Goal: Communication & Community: Share content

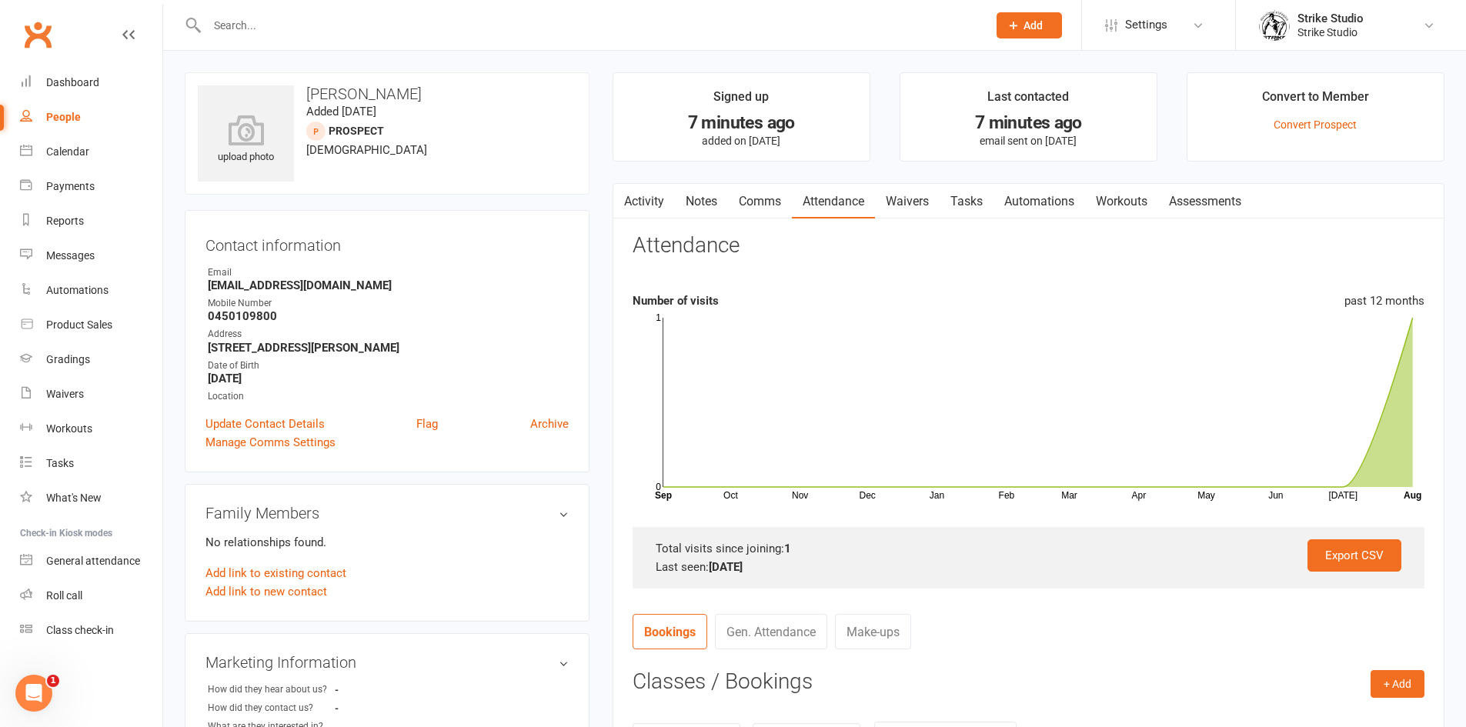
click at [1034, 213] on link "Automations" at bounding box center [1039, 201] width 92 height 35
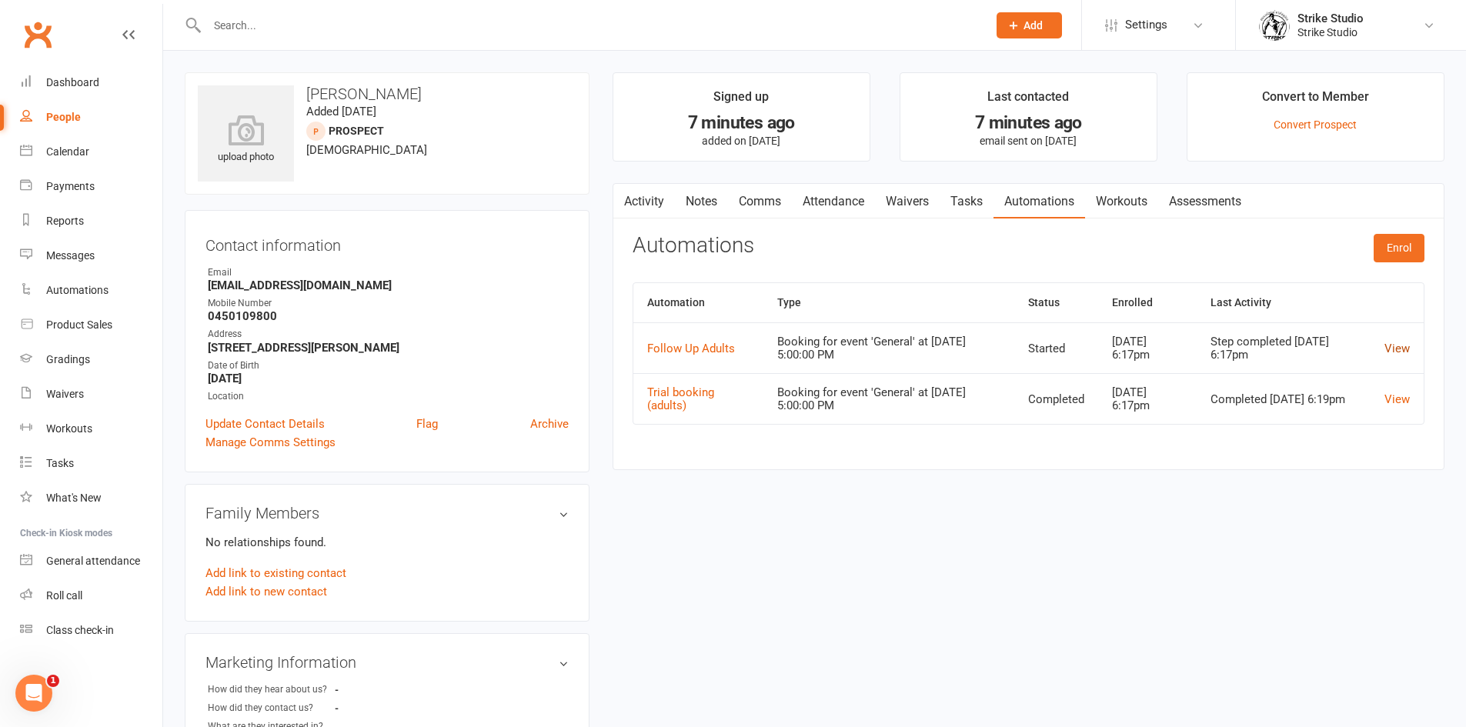
click at [1394, 346] on link "View" at bounding box center [1396, 349] width 25 height 14
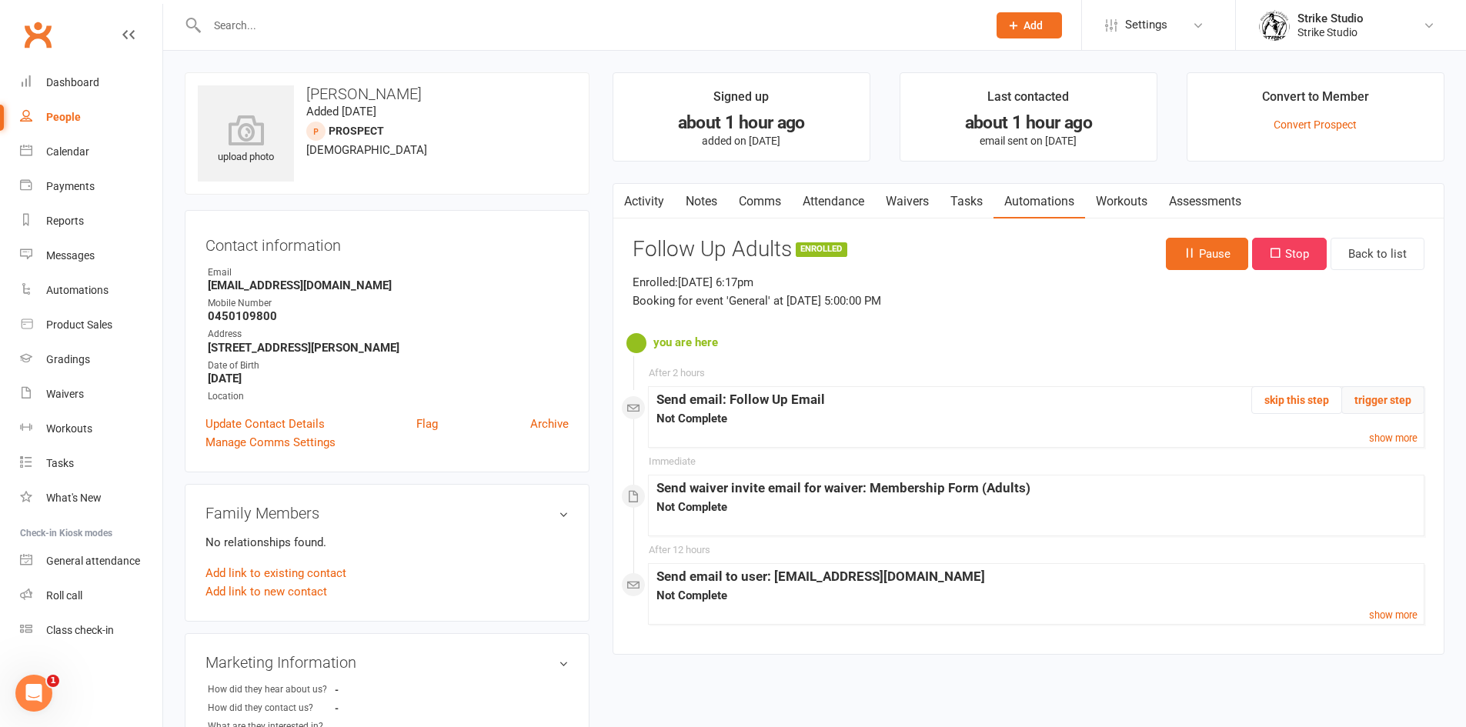
click at [1382, 396] on button "trigger step" at bounding box center [1382, 400] width 83 height 28
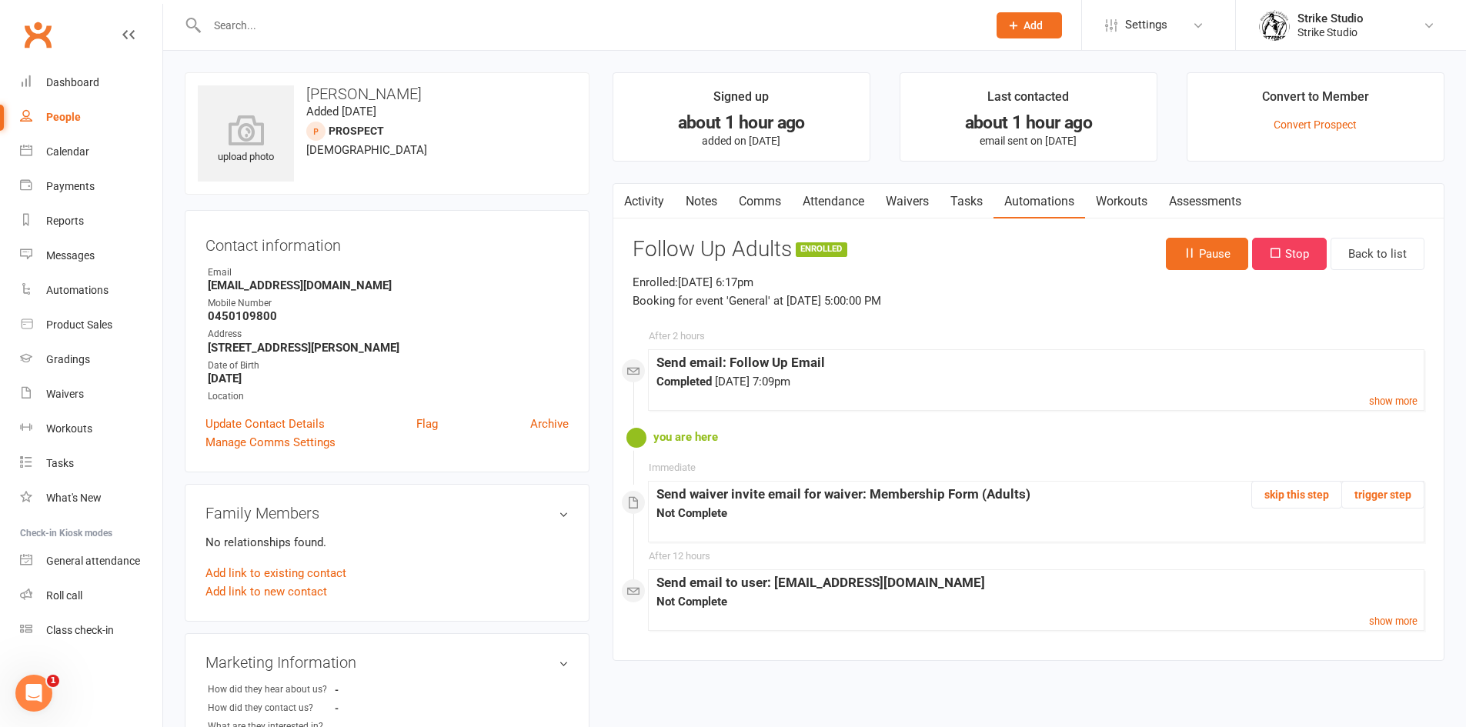
click at [497, 23] on input "text" at bounding box center [589, 26] width 774 height 22
click at [645, 209] on link "Activity" at bounding box center [644, 201] width 62 height 35
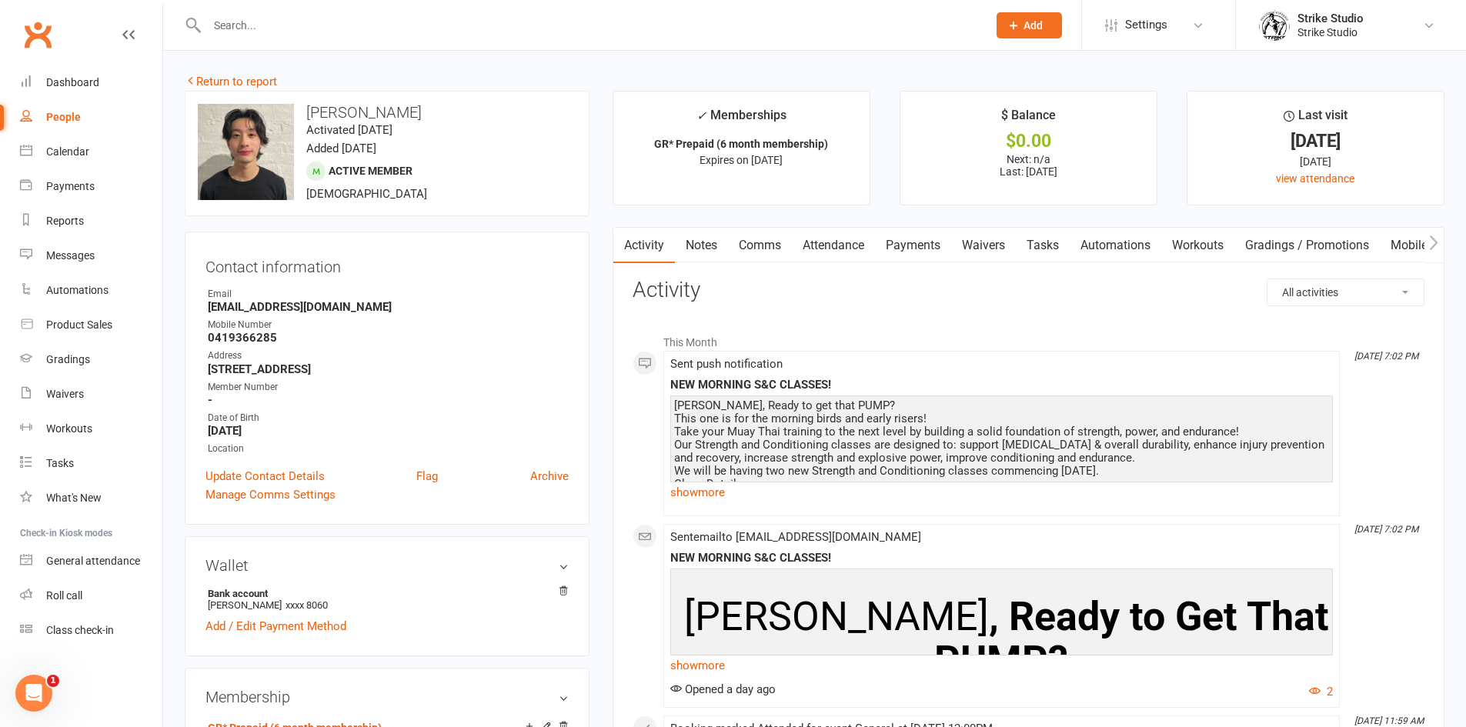
drag, startPoint x: 398, startPoint y: 30, endPoint x: 407, endPoint y: 28, distance: 9.5
click at [402, 28] on input "text" at bounding box center [589, 26] width 774 height 22
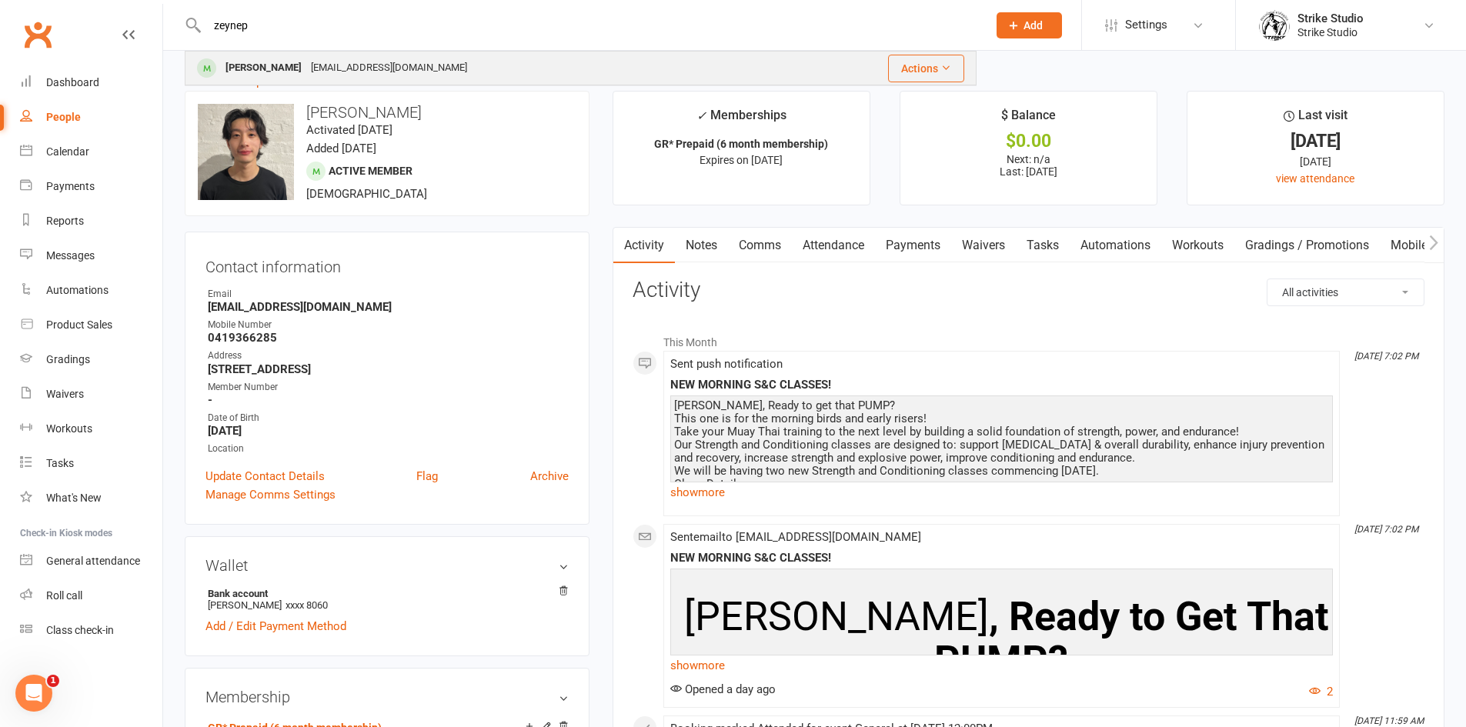
type input "zeynep"
click at [366, 65] on div "[EMAIL_ADDRESS][DOMAIN_NAME]" at bounding box center [388, 68] width 165 height 22
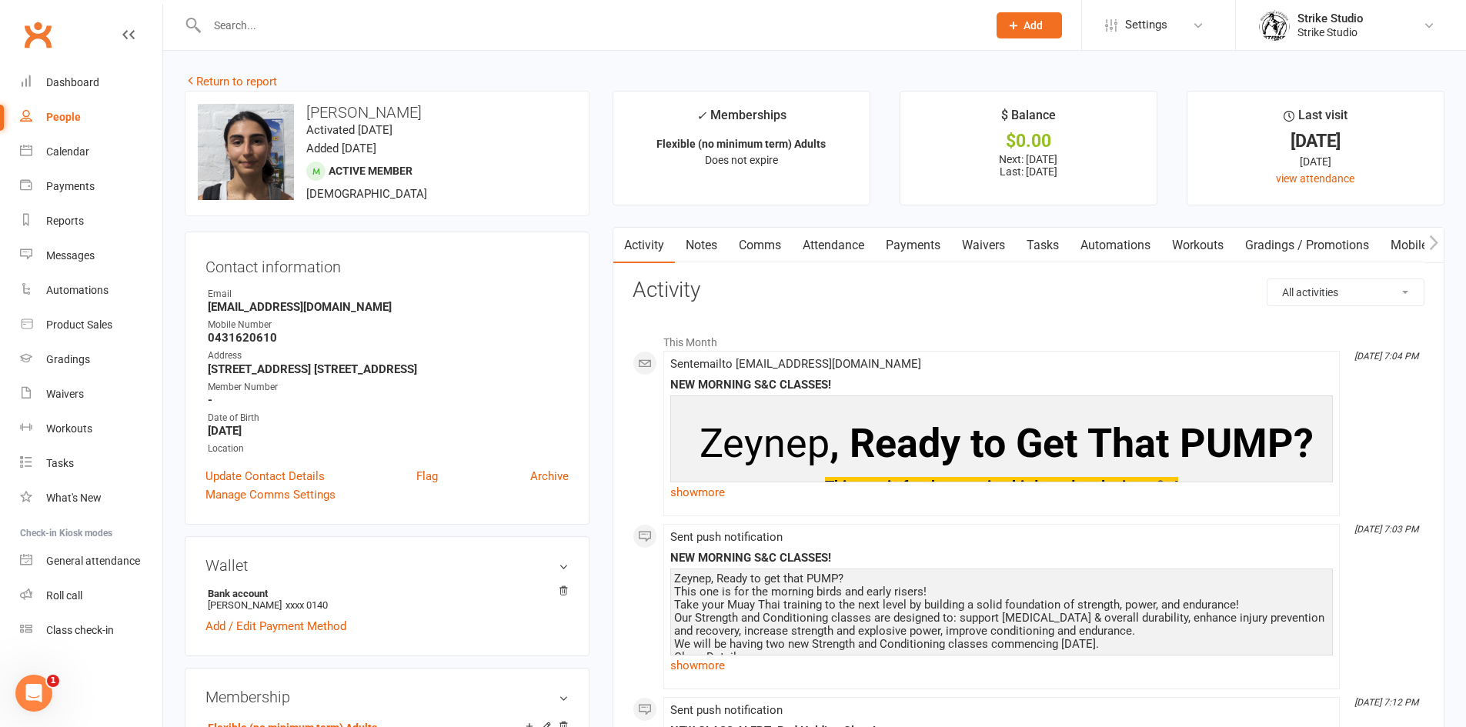
drag, startPoint x: 1271, startPoint y: 166, endPoint x: 1356, endPoint y: 158, distance: 85.7
click at [1355, 157] on div "[DATE]" at bounding box center [1315, 161] width 228 height 17
click at [916, 242] on link "Payments" at bounding box center [913, 245] width 76 height 35
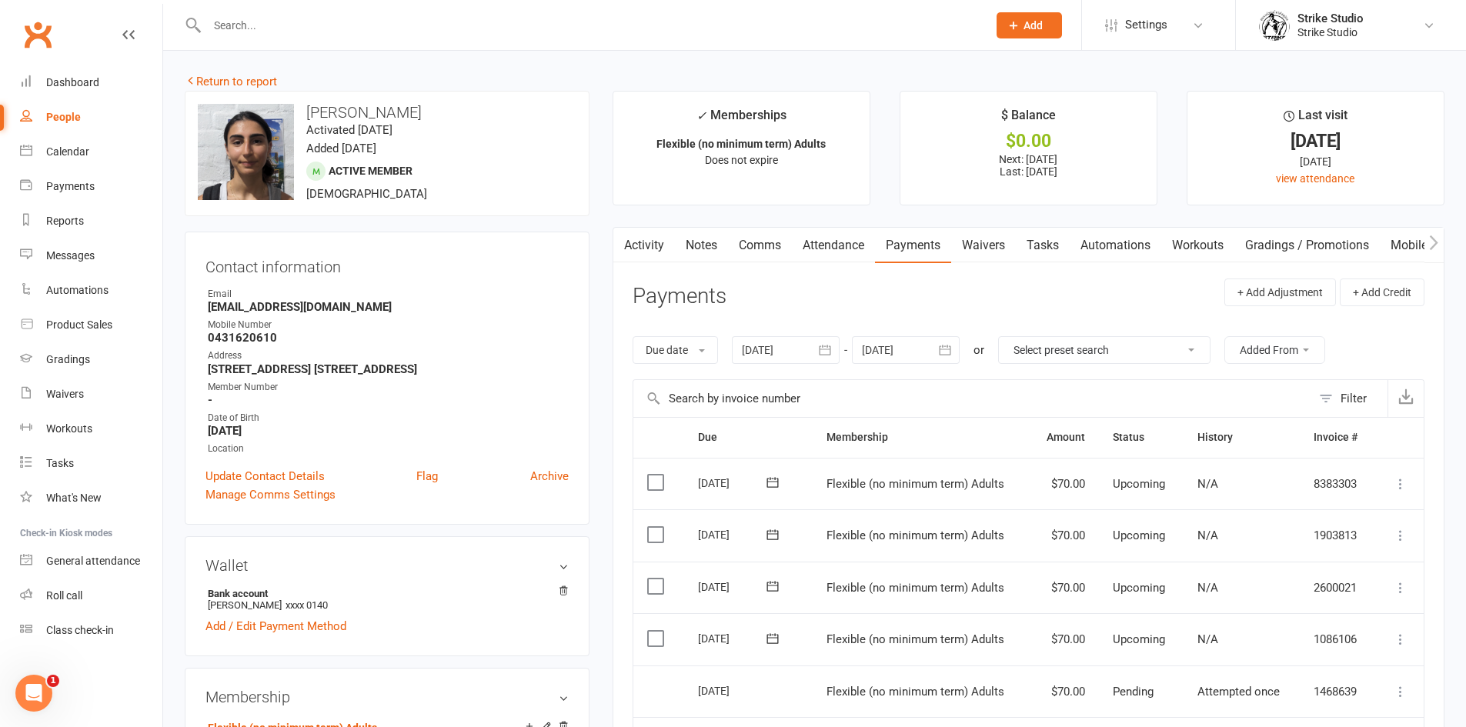
click at [748, 242] on link "Comms" at bounding box center [760, 245] width 64 height 35
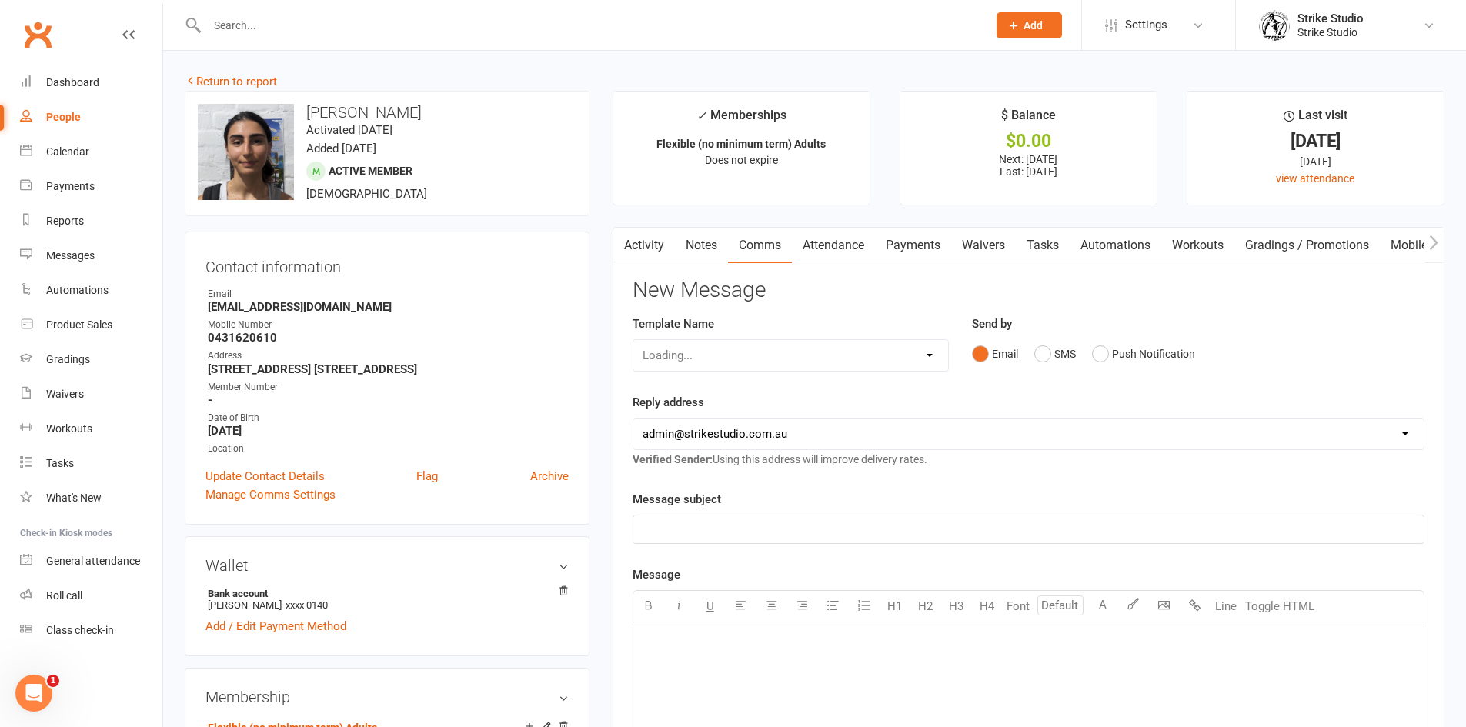
click at [757, 355] on div "Loading..." at bounding box center [790, 355] width 316 height 32
click at [927, 353] on div "Loading..." at bounding box center [790, 355] width 316 height 32
click at [817, 359] on select "Select Template [Email] Aspiring fighters meeting notes [Email] Exciting Opport…" at bounding box center [790, 355] width 315 height 31
select select "49"
click at [633, 340] on select "Select Template [Email] Aspiring fighters meeting notes [Email] Exciting Opport…" at bounding box center [790, 355] width 315 height 31
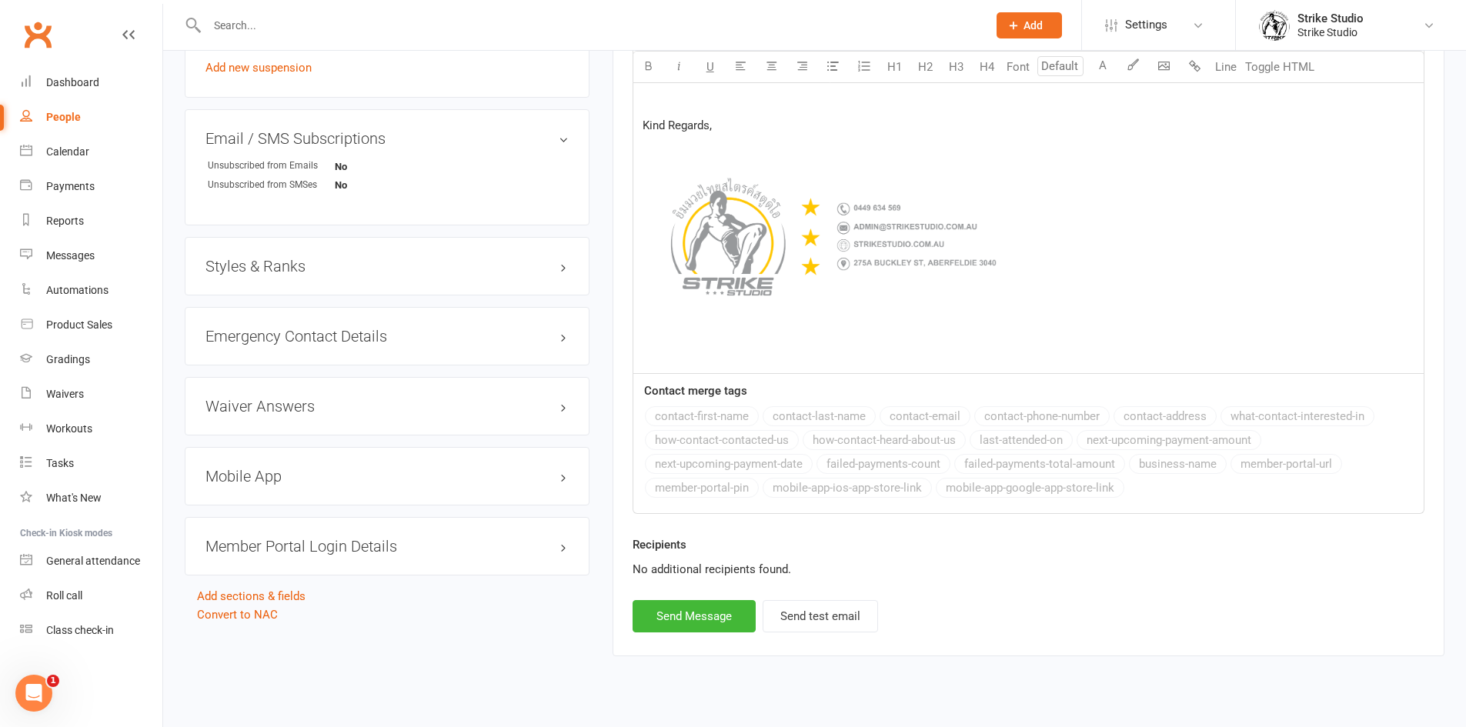
scroll to position [1055, 0]
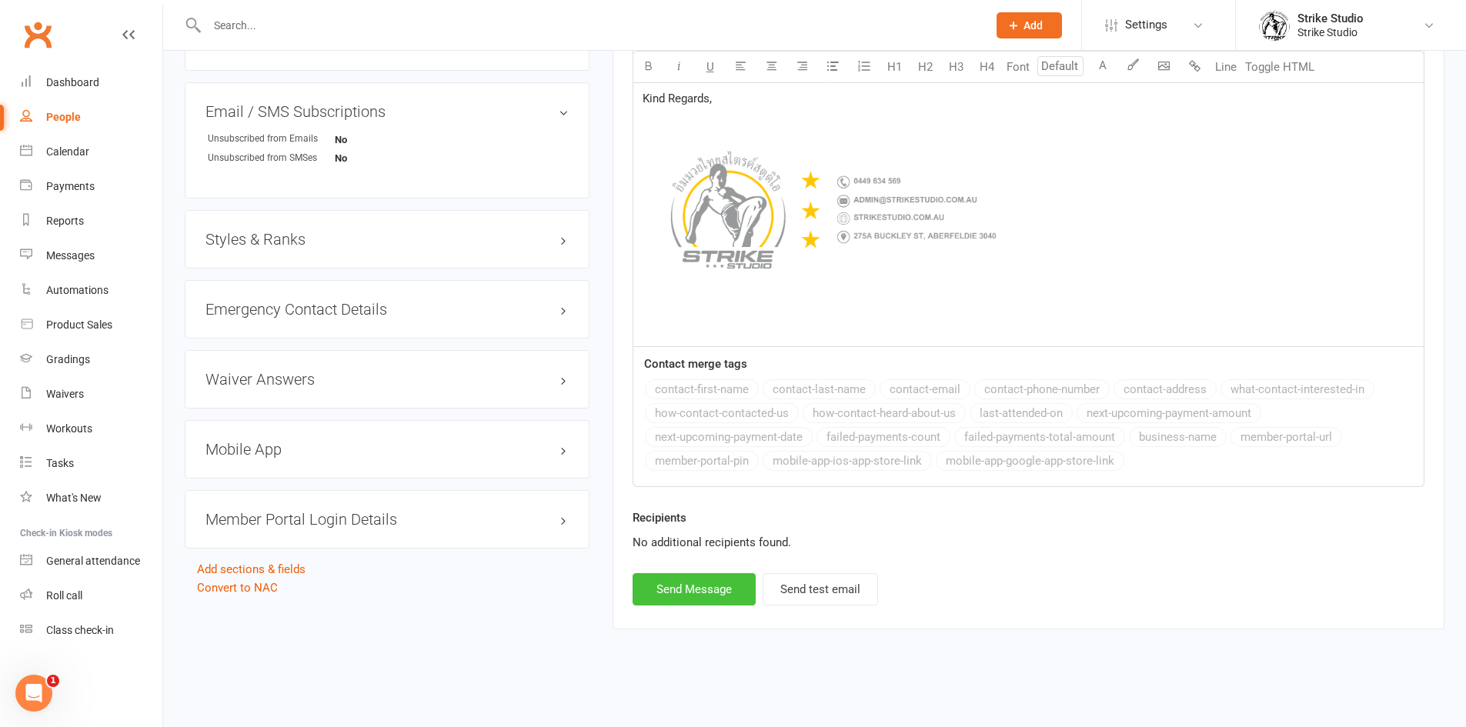
drag, startPoint x: 703, startPoint y: 582, endPoint x: 712, endPoint y: 572, distance: 13.1
click at [703, 581] on button "Send Message" at bounding box center [693, 589] width 123 height 32
select select
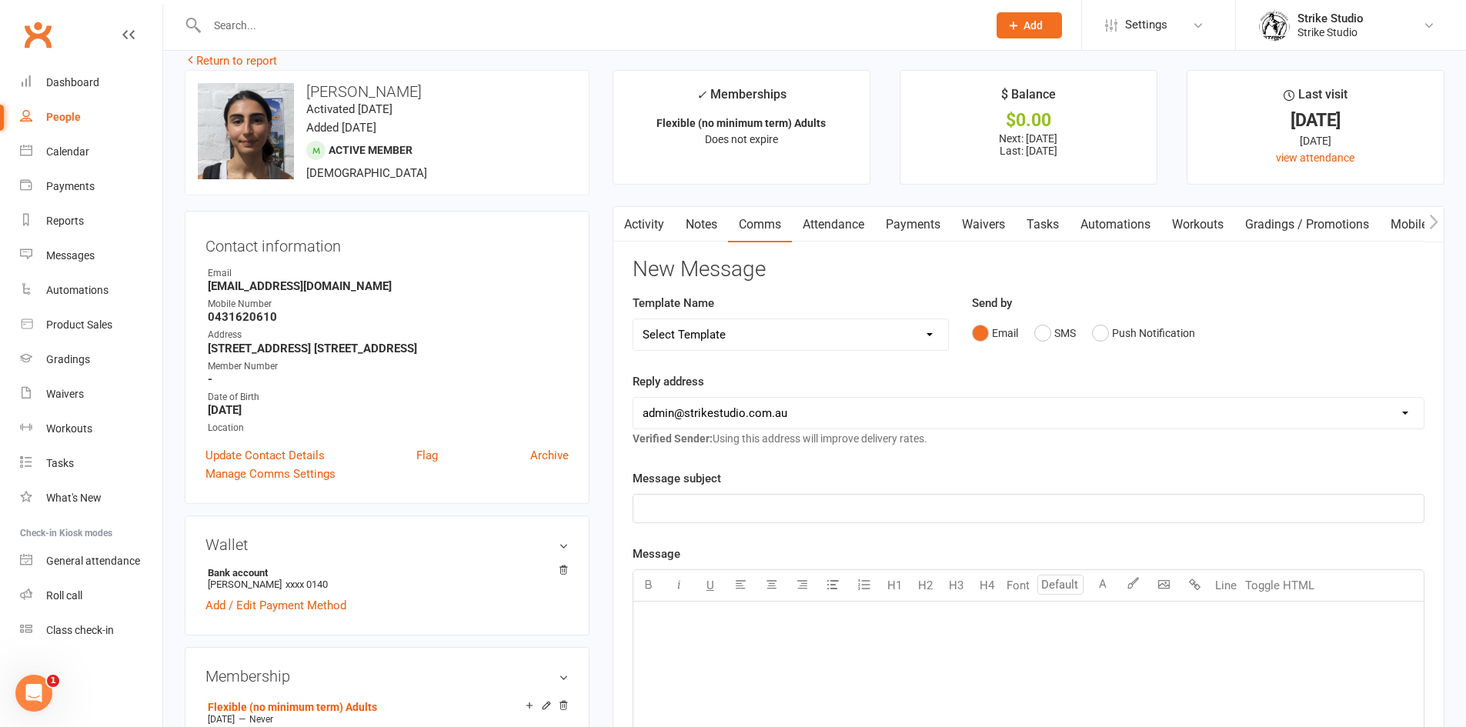
scroll to position [0, 0]
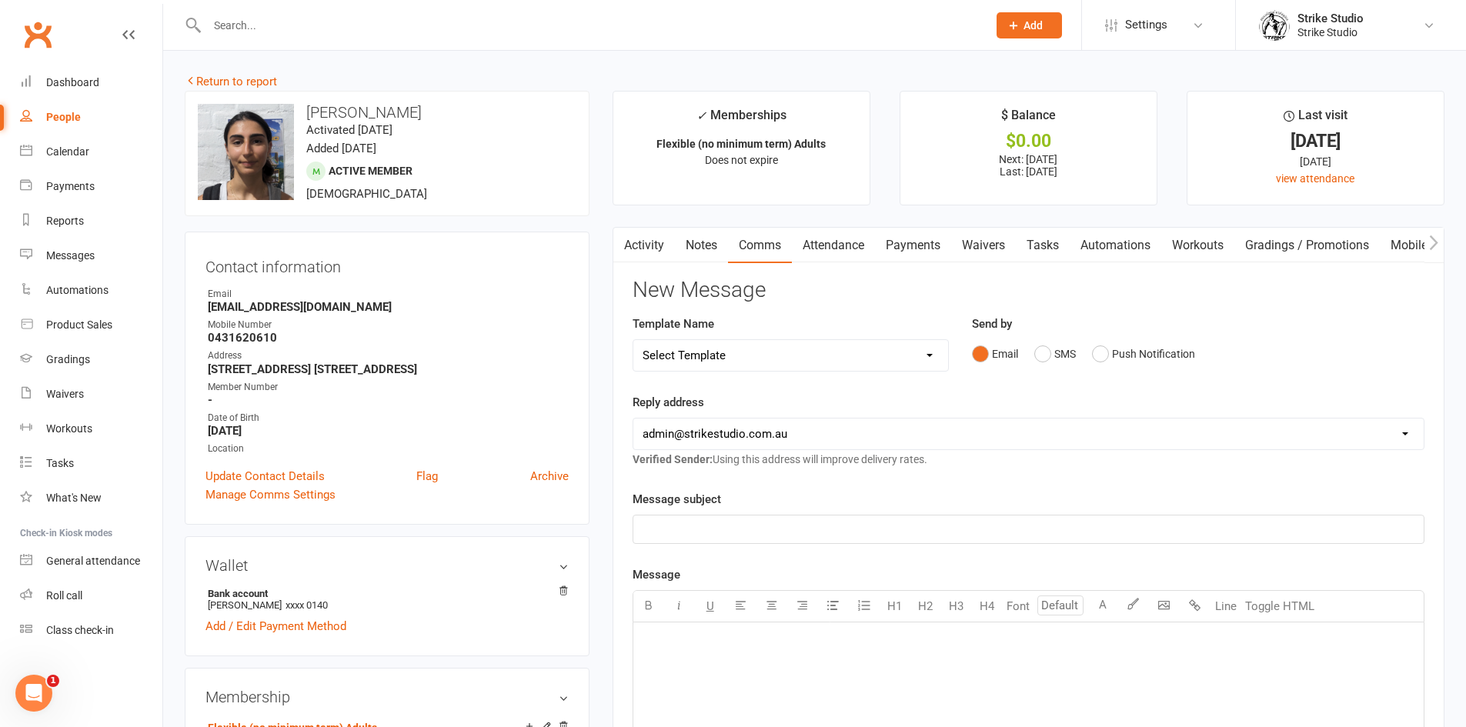
click at [601, 213] on main "✓ Memberships Flexible (no minimum term) Adults Does not expire $ Balance $0.00…" at bounding box center [1028, 621] width 855 height 1061
click at [95, 82] on div "Dashboard" at bounding box center [72, 82] width 53 height 12
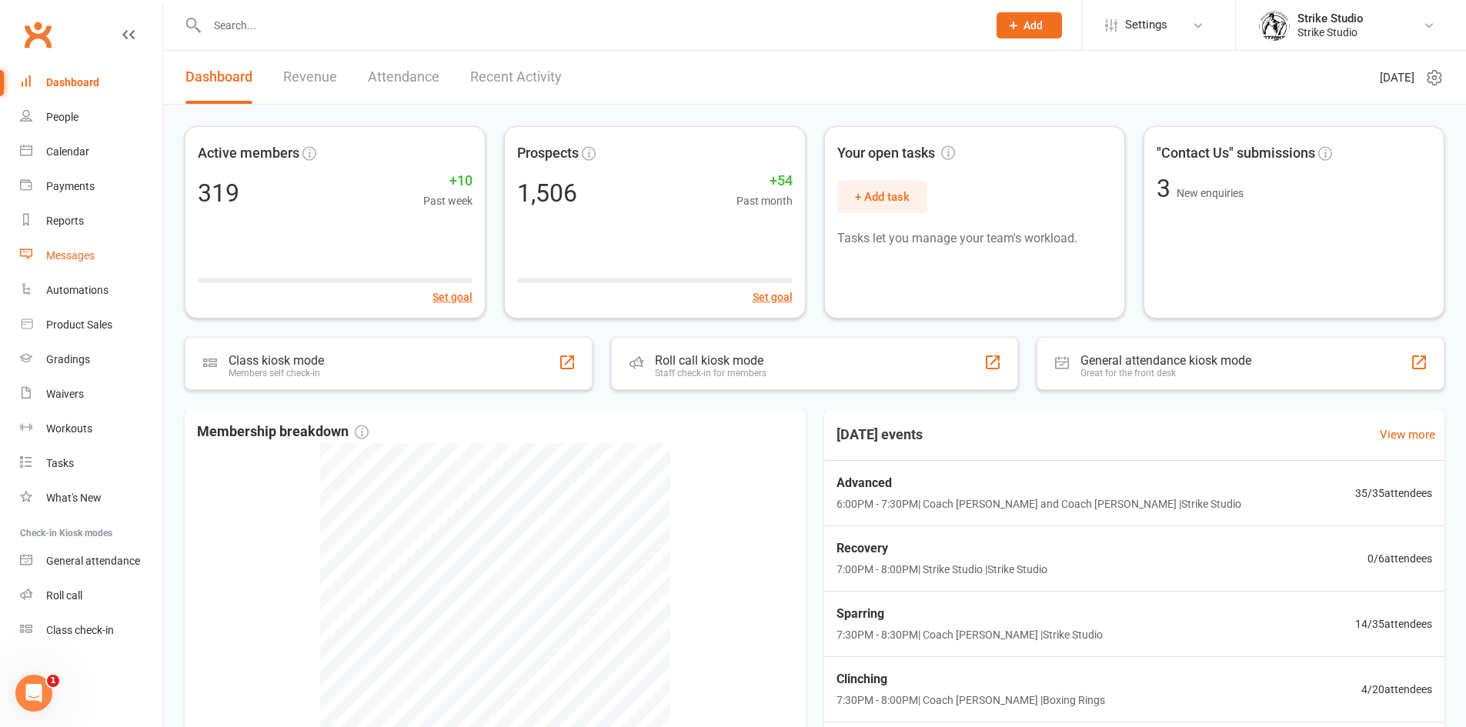
click at [81, 257] on div "Messages" at bounding box center [70, 255] width 48 height 12
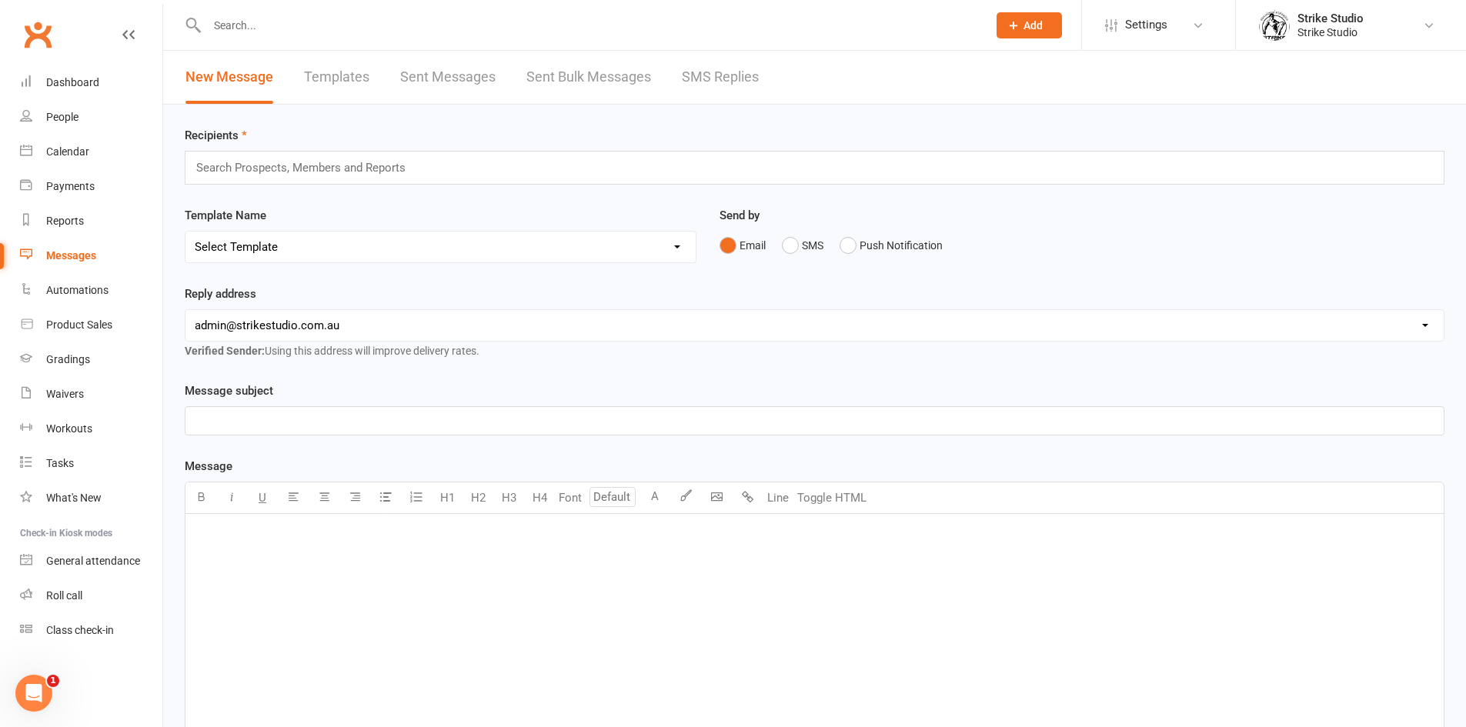
click at [340, 59] on link "Templates" at bounding box center [336, 77] width 65 height 53
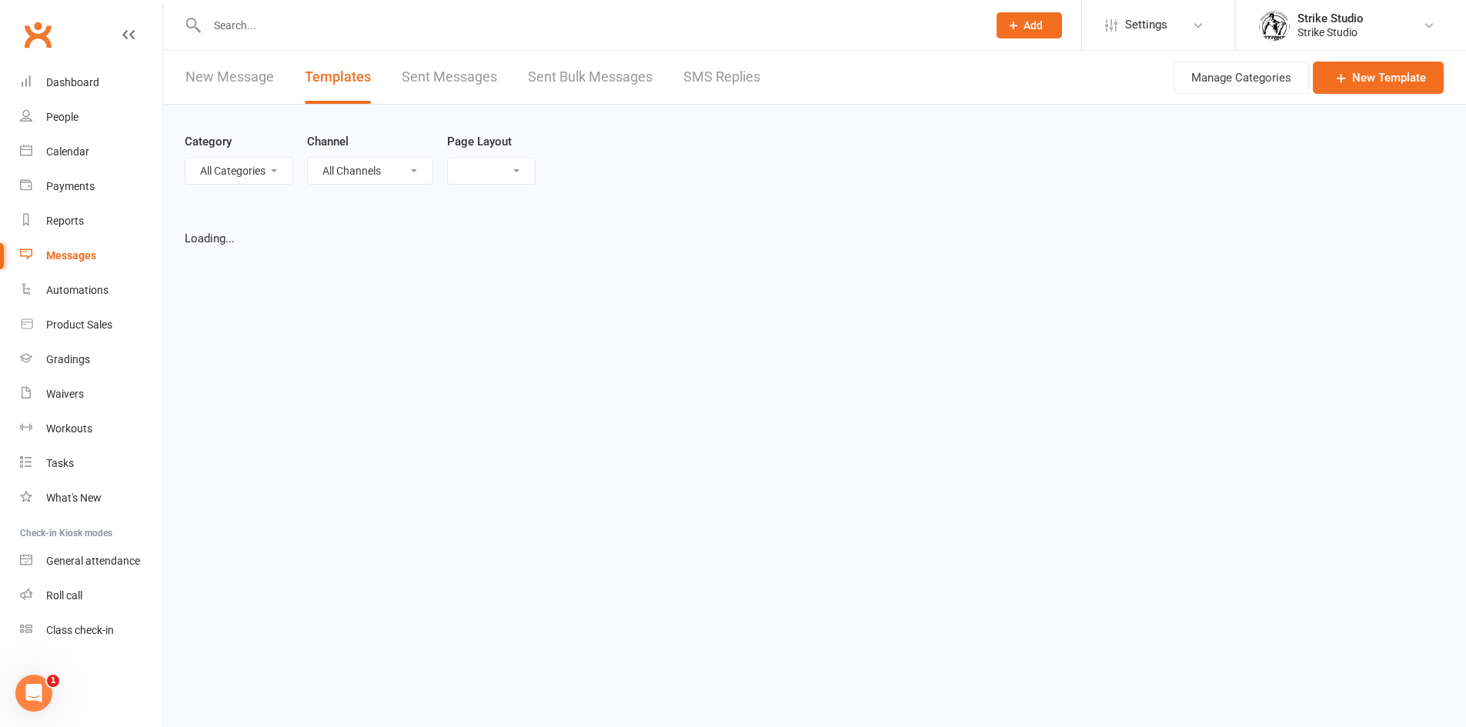
select select "list"
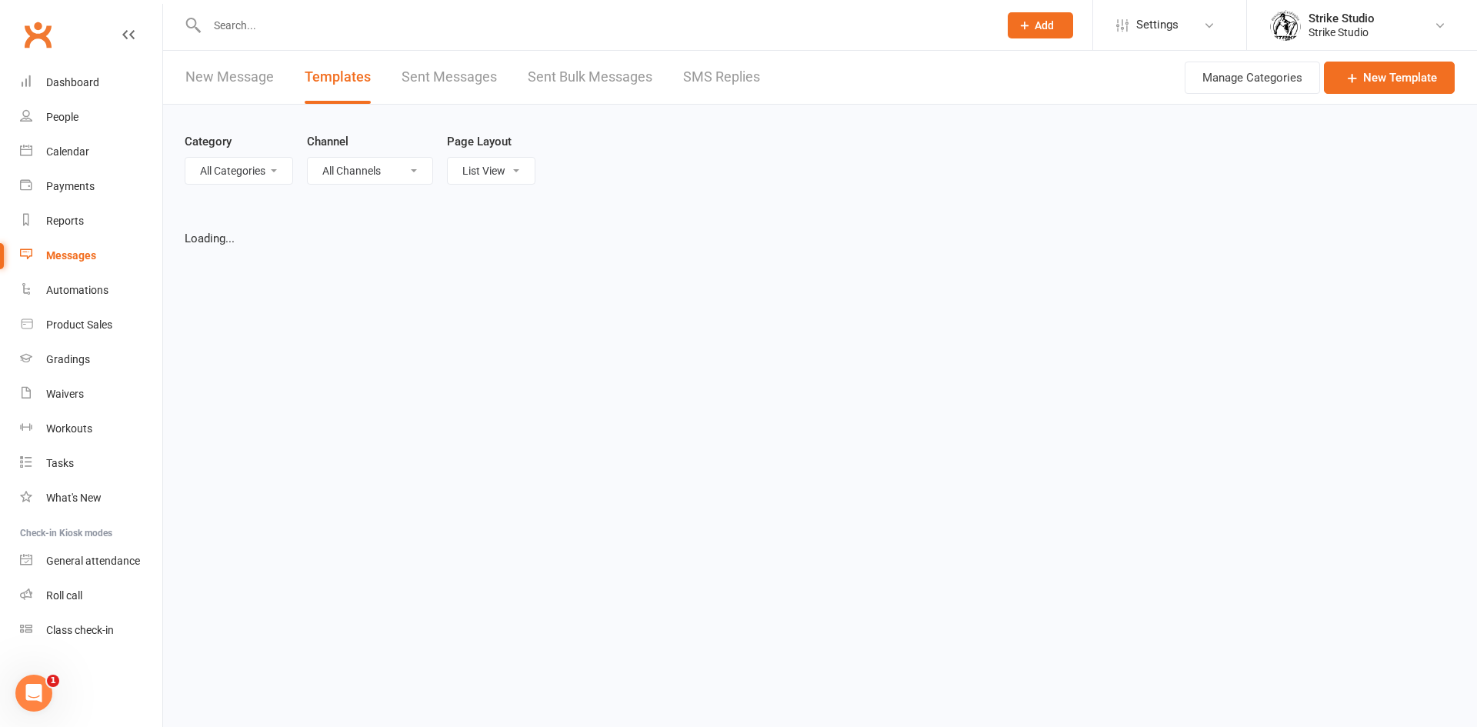
select select "100"
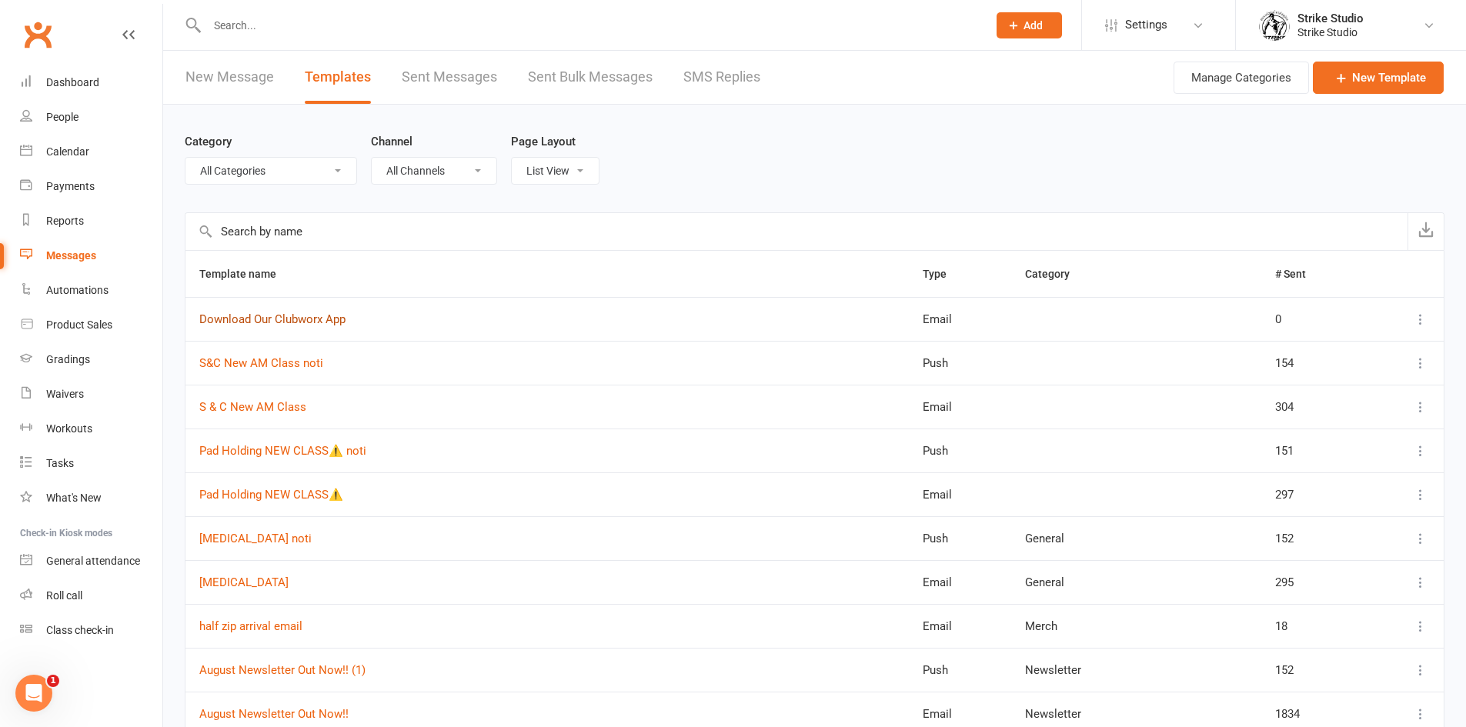
click at [334, 315] on link "Download Our Clubworx App" at bounding box center [272, 319] width 146 height 14
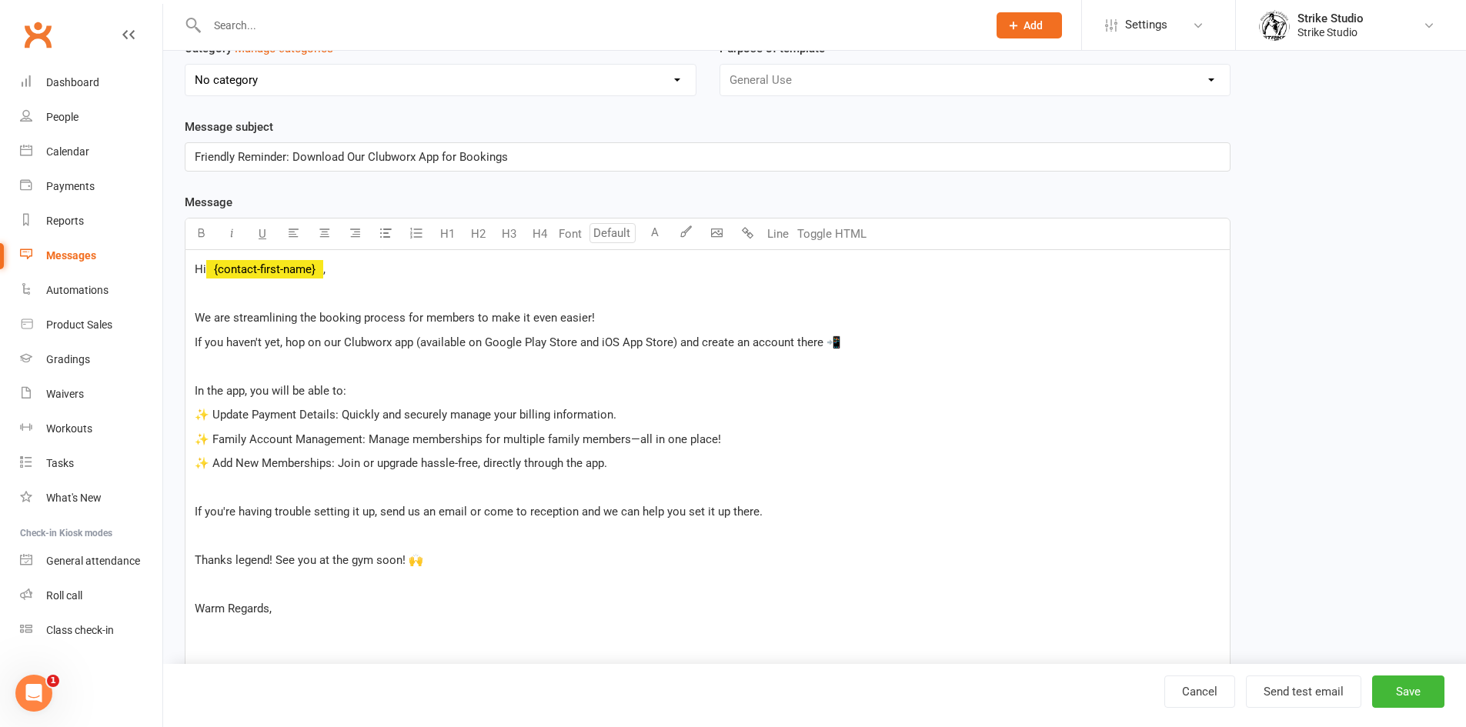
scroll to position [154, 0]
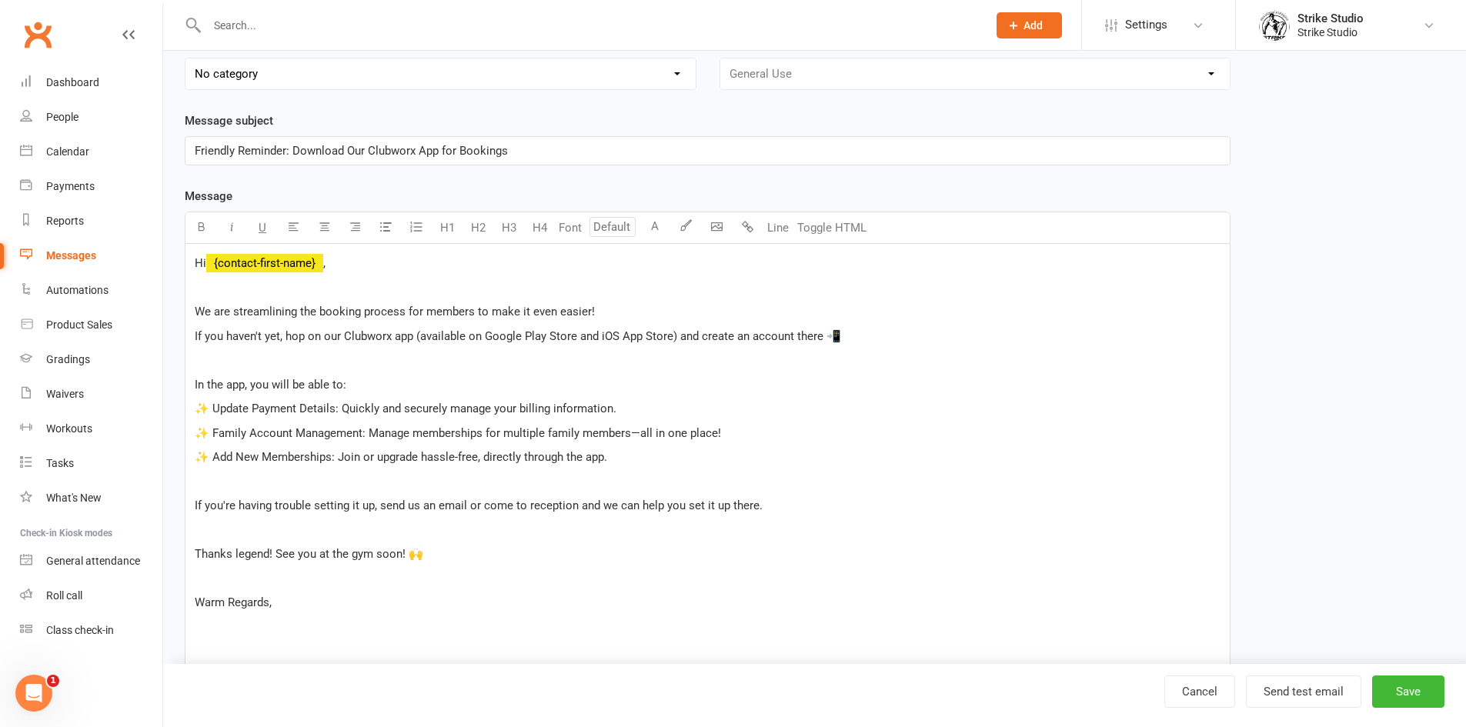
click at [364, 275] on div "Hi ﻿ {contact-first-name} , We are streamlining the booking process for members…" at bounding box center [707, 579] width 1044 height 670
click at [415, 257] on p "Hi ﻿ {contact-first-name} ," at bounding box center [708, 263] width 1026 height 18
click at [659, 233] on button "A" at bounding box center [654, 227] width 31 height 31
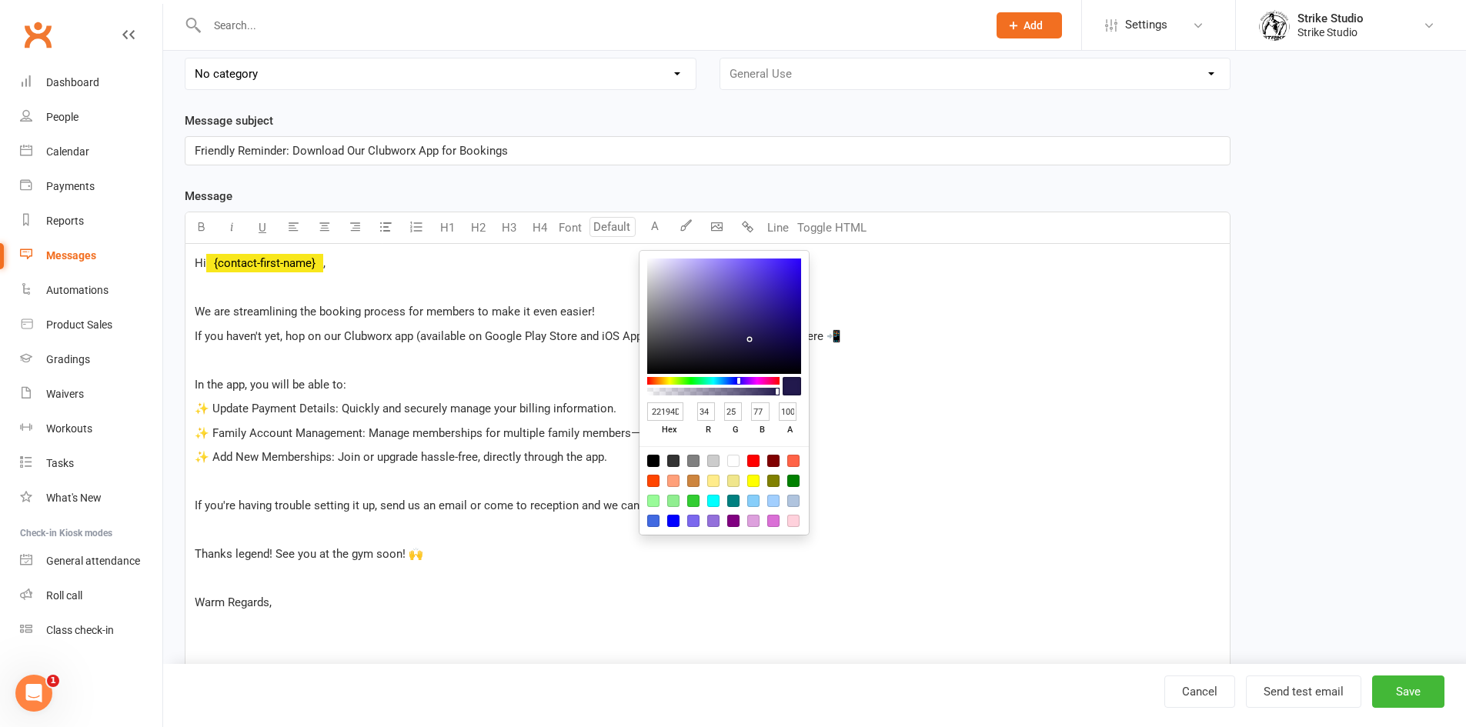
click at [756, 457] on div at bounding box center [753, 461] width 12 height 12
type input "FF0000"
type input "255"
type input "0"
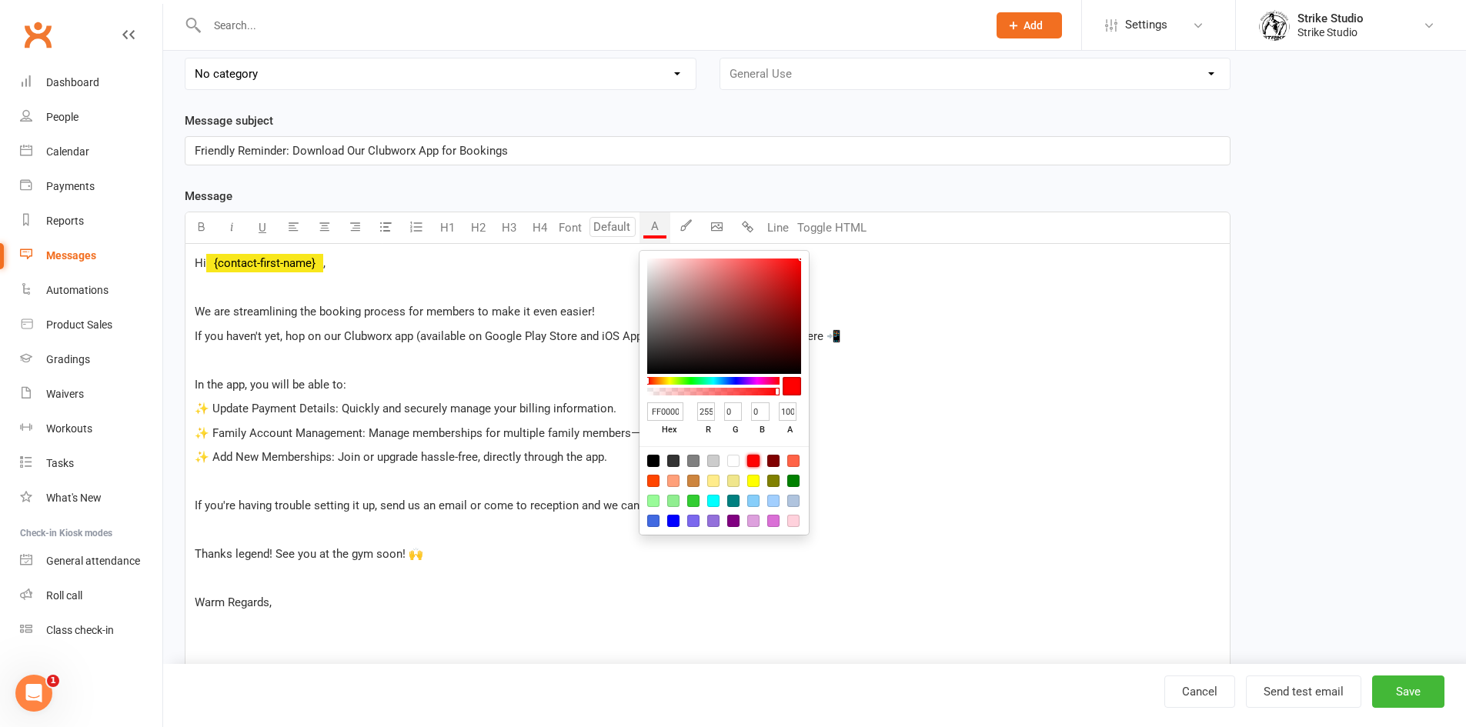
click at [391, 252] on div "Hi ﻿ {contact-first-name} , ﻿ We are streamlining the booking process for membe…" at bounding box center [707, 579] width 1044 height 670
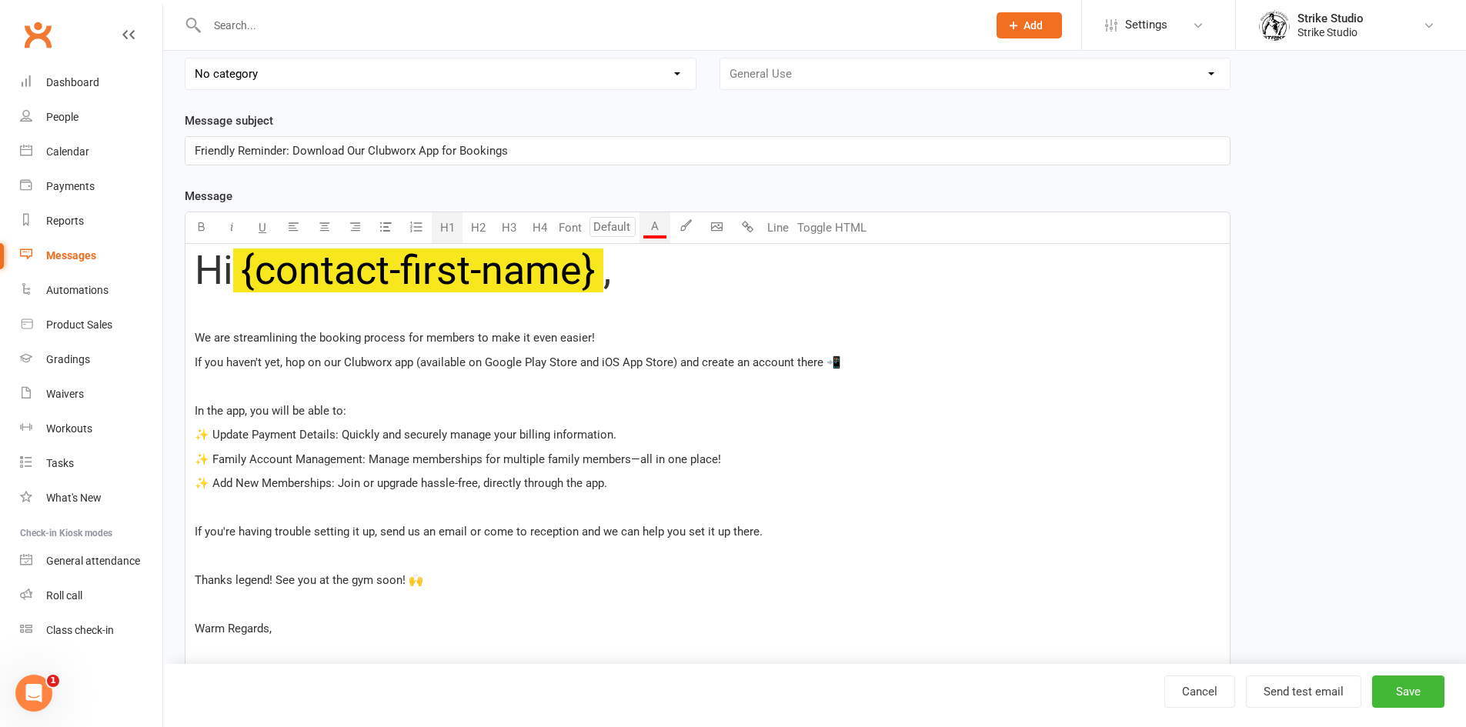
click at [449, 223] on button "H1" at bounding box center [447, 227] width 31 height 31
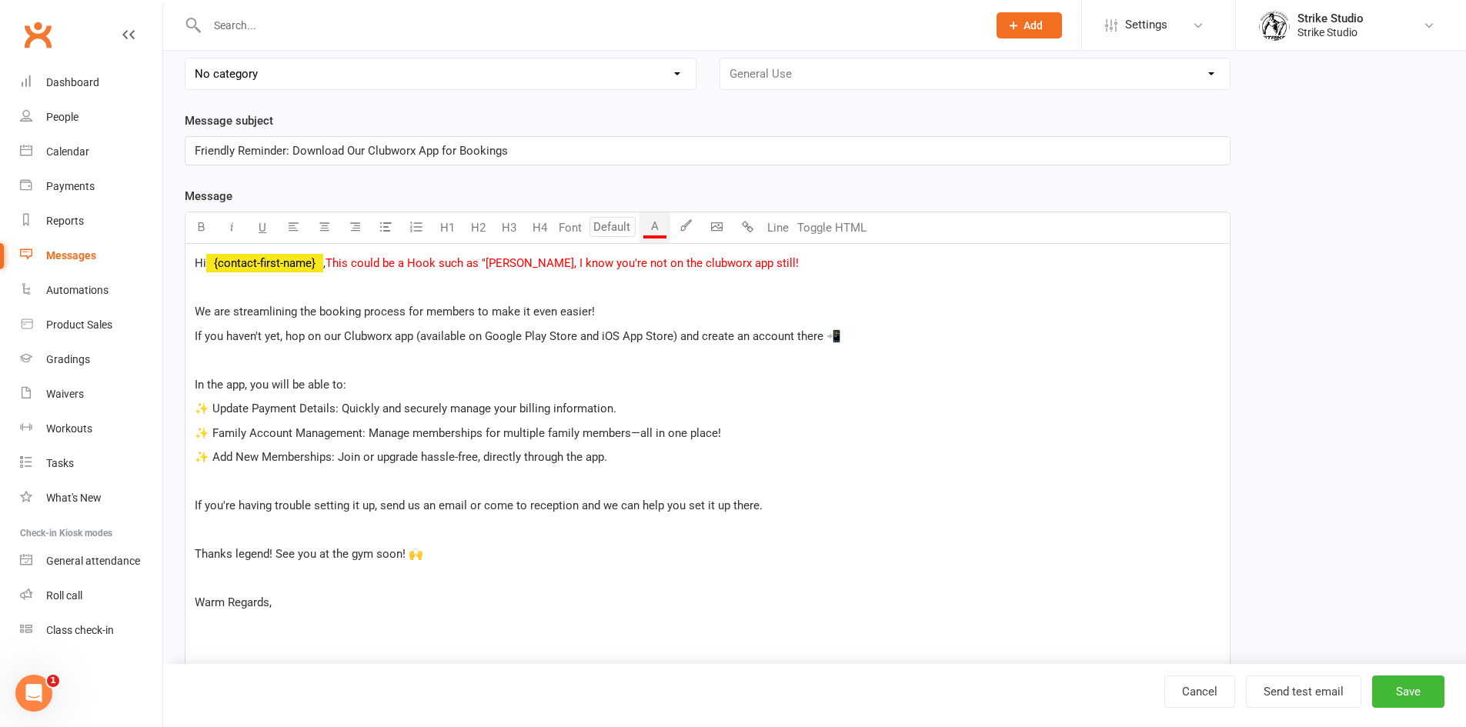
click at [268, 280] on p at bounding box center [708, 287] width 1026 height 18
click at [1385, 697] on button "Save" at bounding box center [1408, 691] width 72 height 32
select select "100"
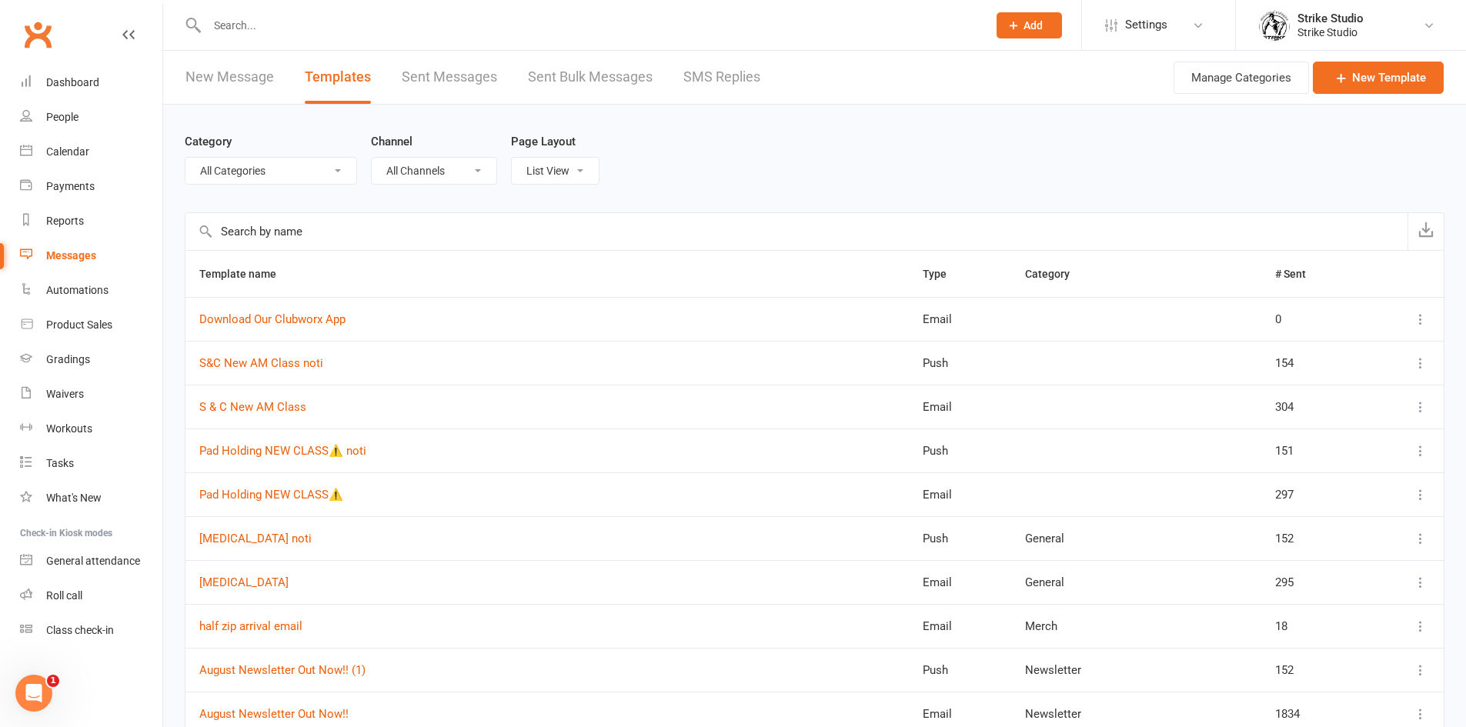
click at [355, 192] on div "Category All Categories (No category) Competitors Events/Holidays General Info/…" at bounding box center [814, 159] width 1259 height 108
click at [246, 32] on input "text" at bounding box center [589, 26] width 774 height 22
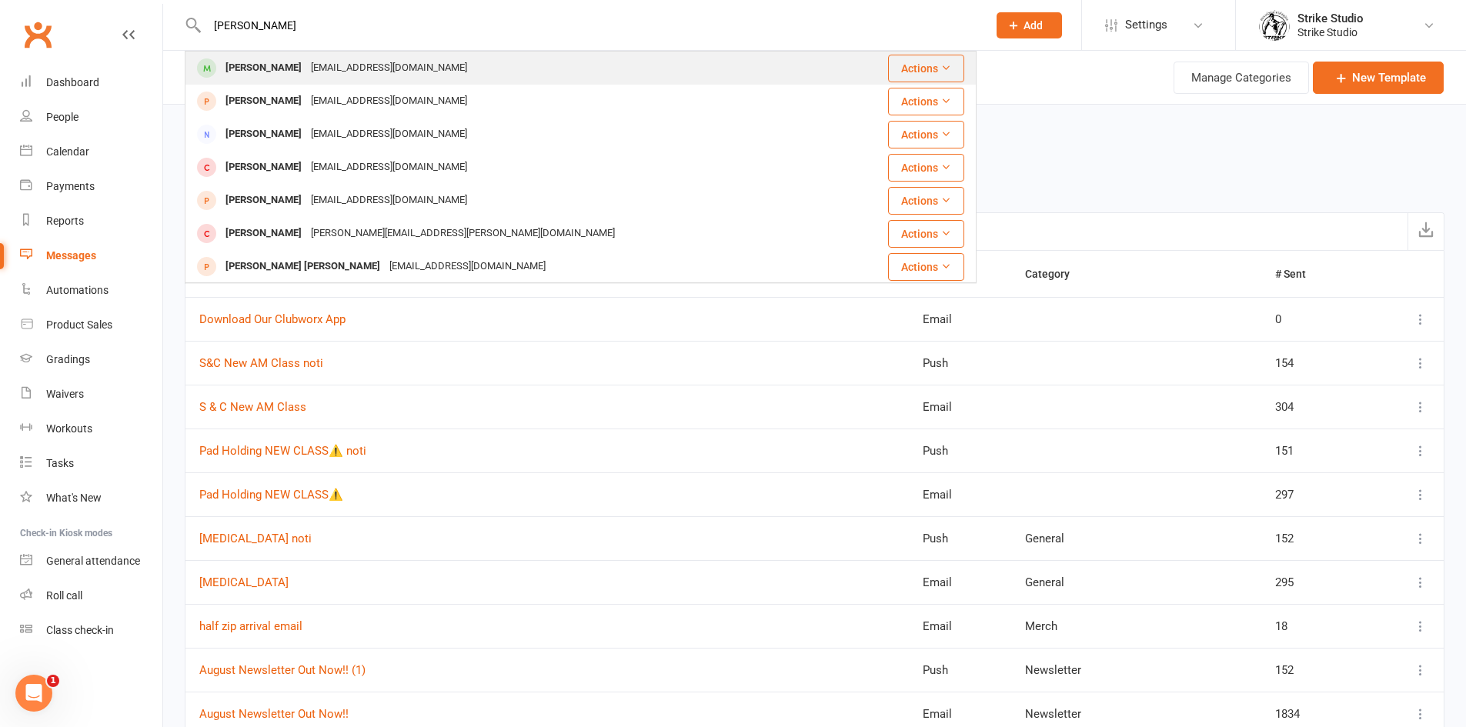
type input "[PERSON_NAME]"
click at [315, 58] on div "[EMAIL_ADDRESS][DOMAIN_NAME]" at bounding box center [388, 68] width 165 height 22
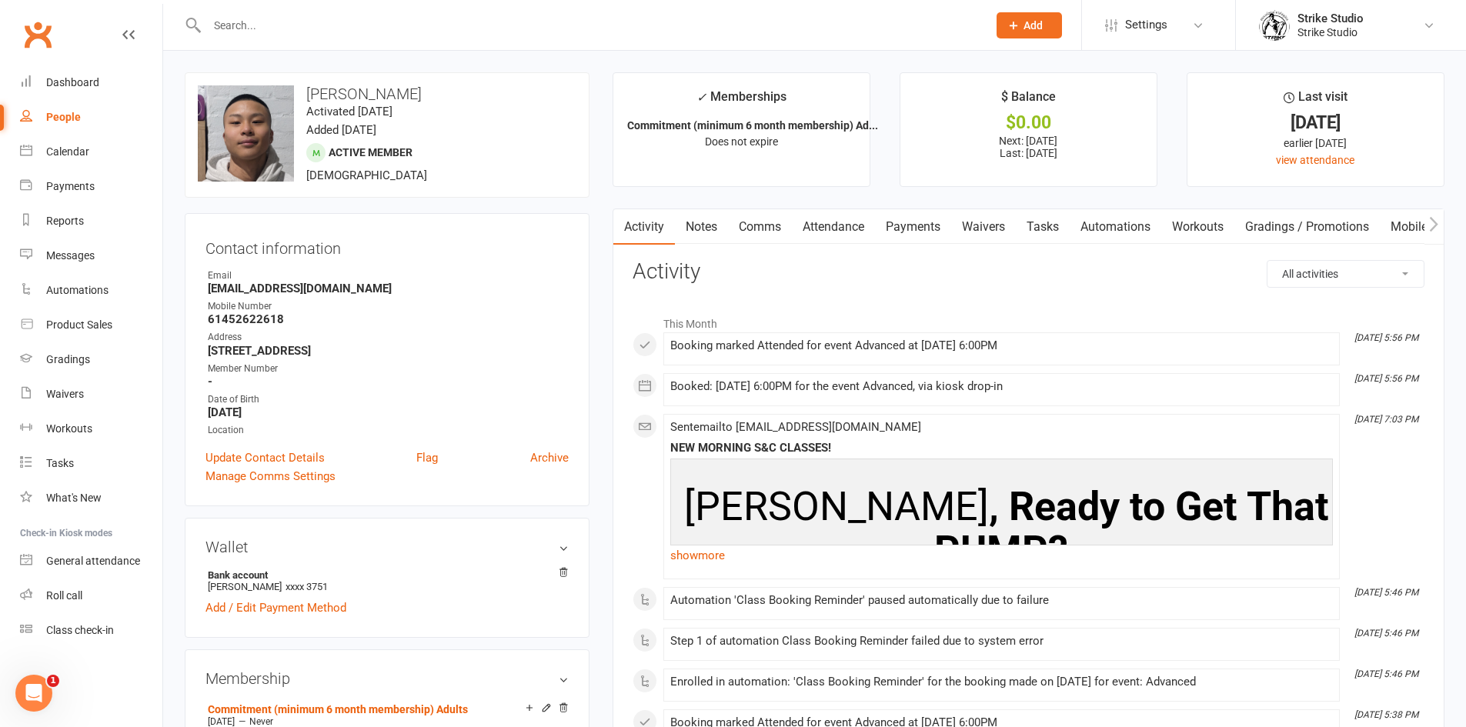
click at [840, 227] on link "Attendance" at bounding box center [833, 226] width 83 height 35
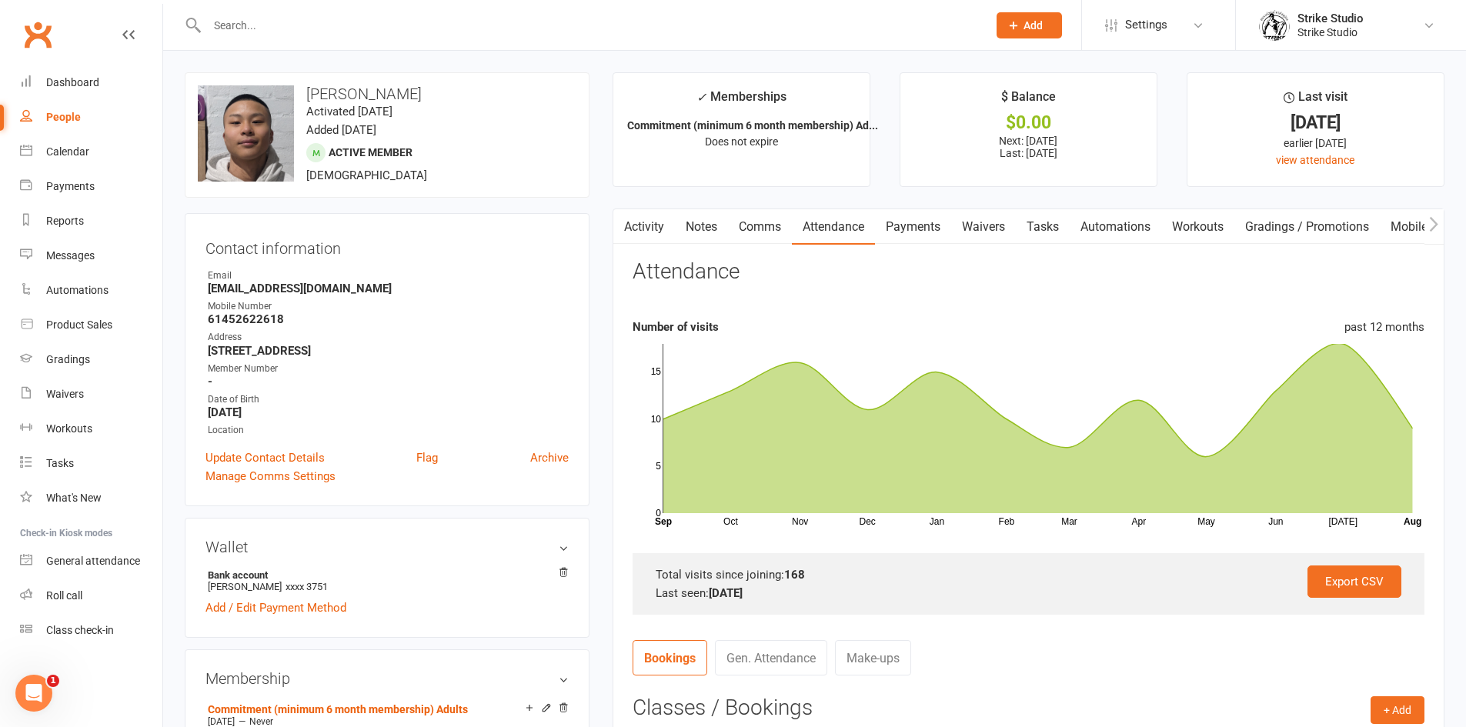
click at [409, 15] on input "text" at bounding box center [589, 26] width 774 height 22
drag, startPoint x: 410, startPoint y: 17, endPoint x: 412, endPoint y: 26, distance: 9.4
click at [410, 21] on input "text" at bounding box center [589, 26] width 774 height 22
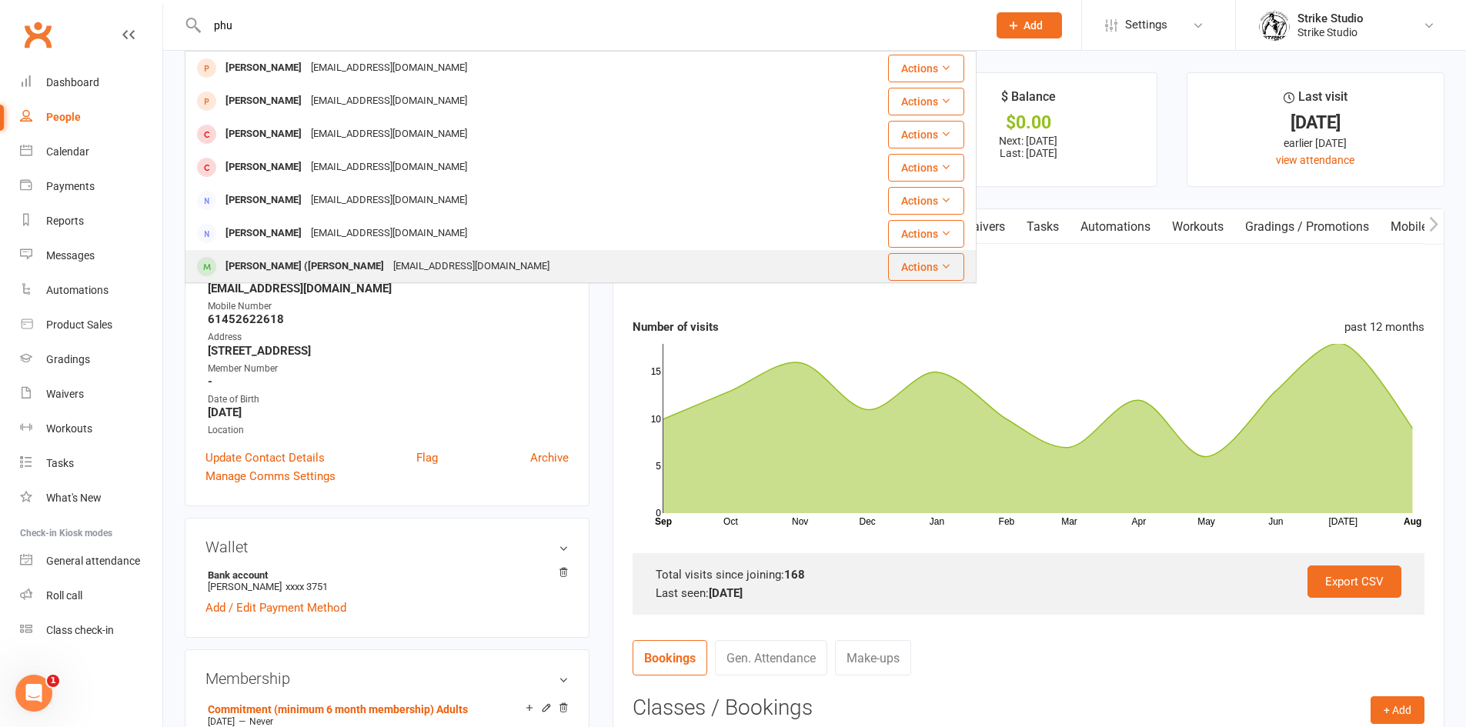
type input "phu"
click at [318, 258] on div "[PERSON_NAME] ([PERSON_NAME]" at bounding box center [305, 266] width 168 height 22
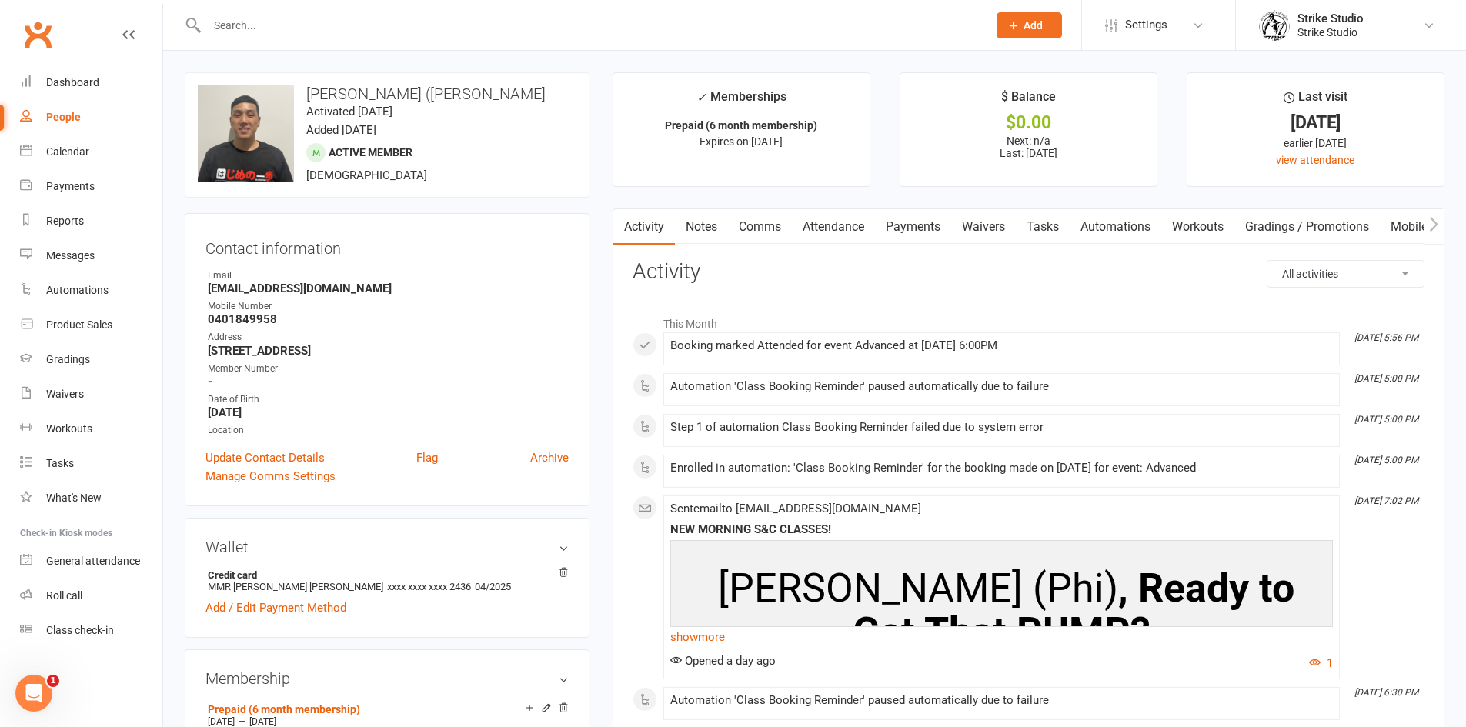
click at [842, 227] on link "Attendance" at bounding box center [833, 226] width 83 height 35
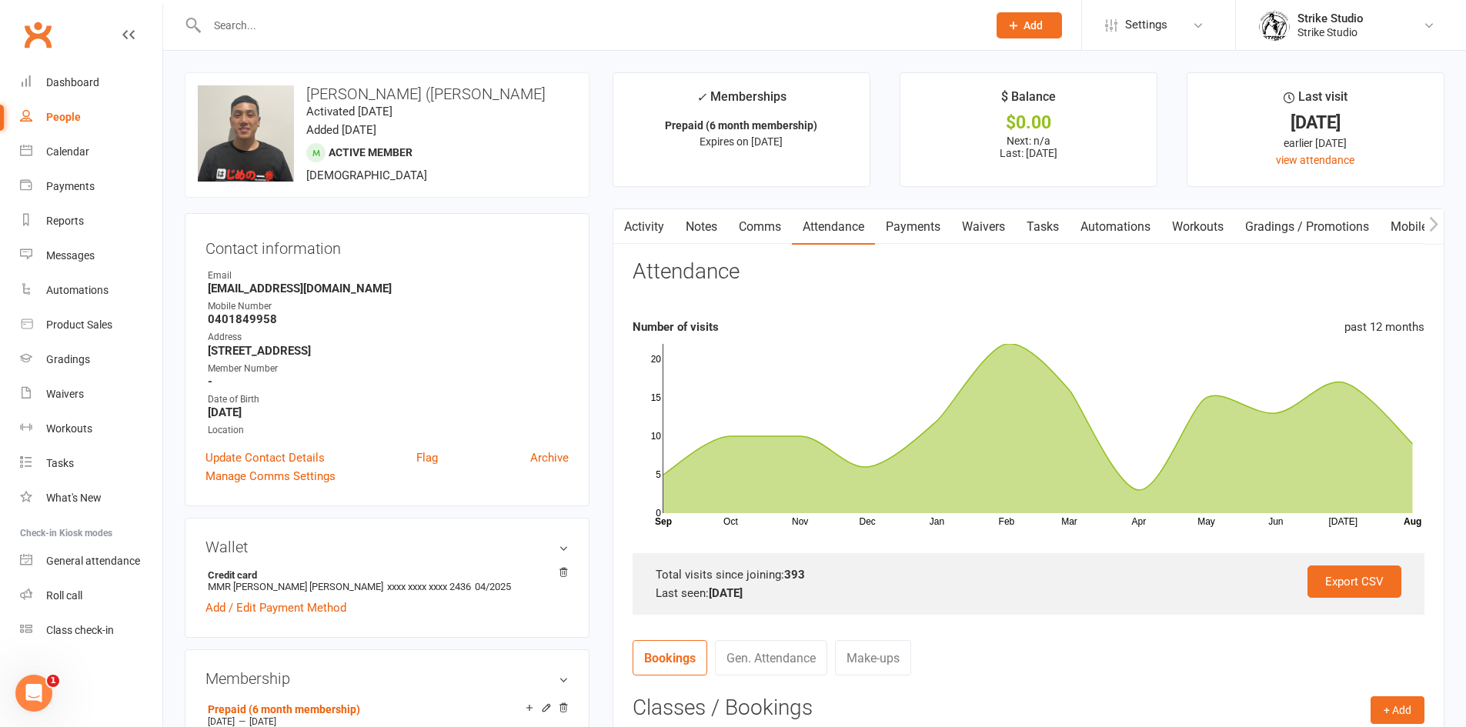
click at [399, 22] on input "text" at bounding box center [589, 26] width 774 height 22
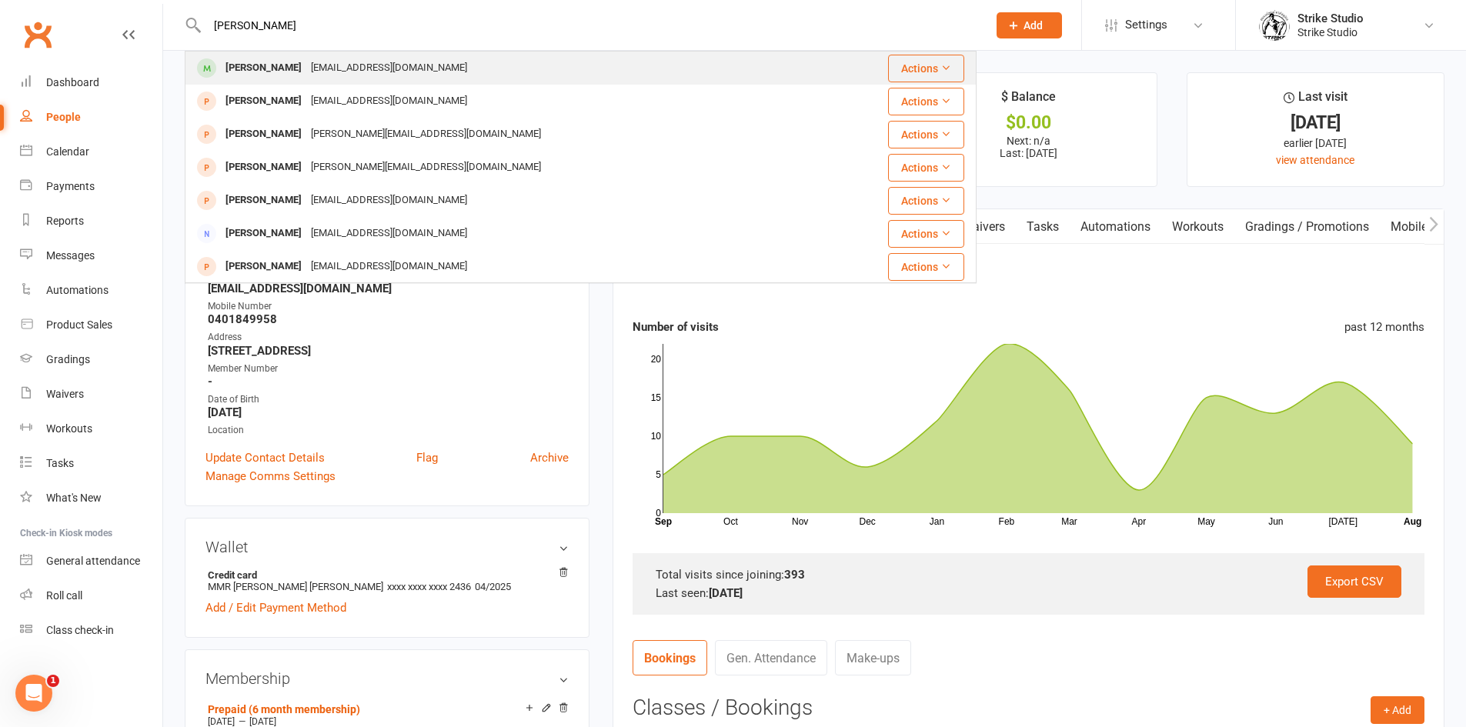
type input "[PERSON_NAME]"
click at [364, 71] on div "[EMAIL_ADDRESS][DOMAIN_NAME]" at bounding box center [388, 68] width 165 height 22
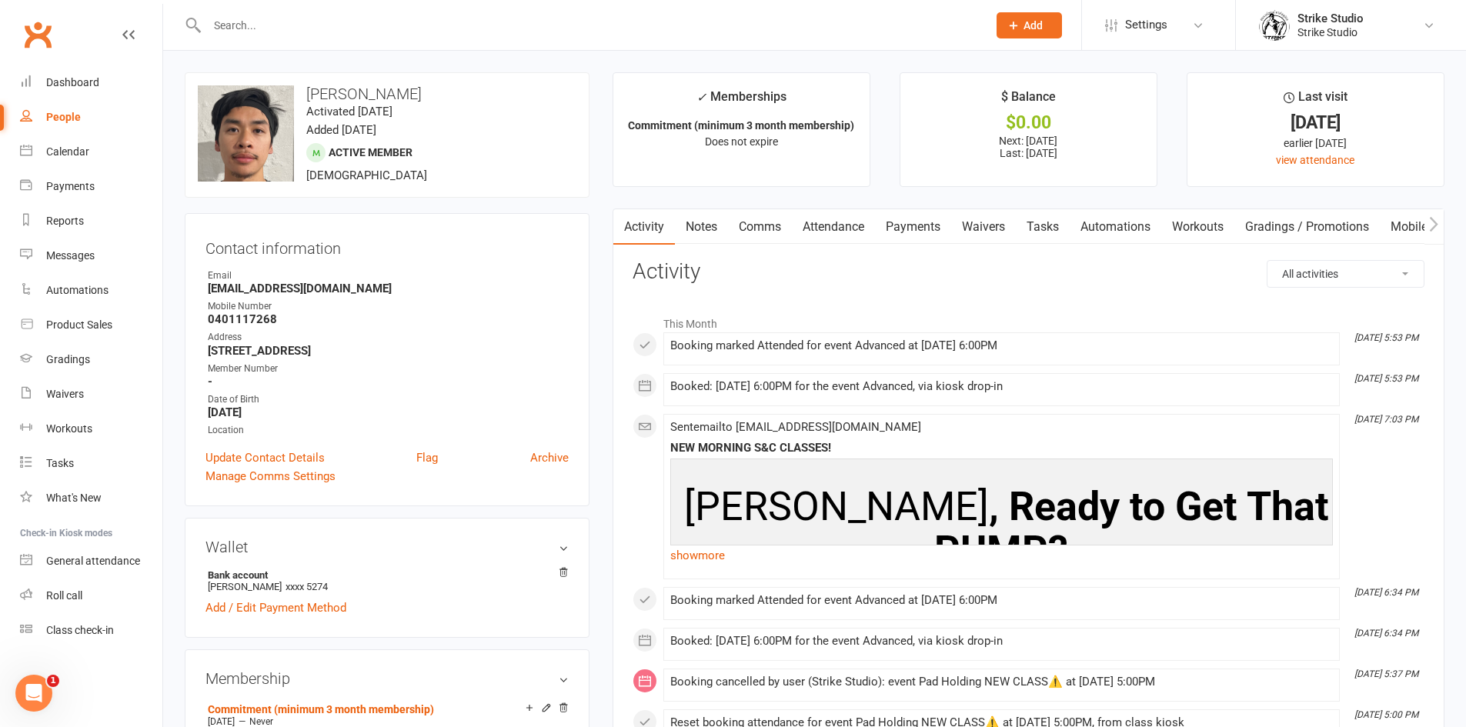
click at [812, 219] on link "Attendance" at bounding box center [833, 226] width 83 height 35
